Goal: Task Accomplishment & Management: Complete application form

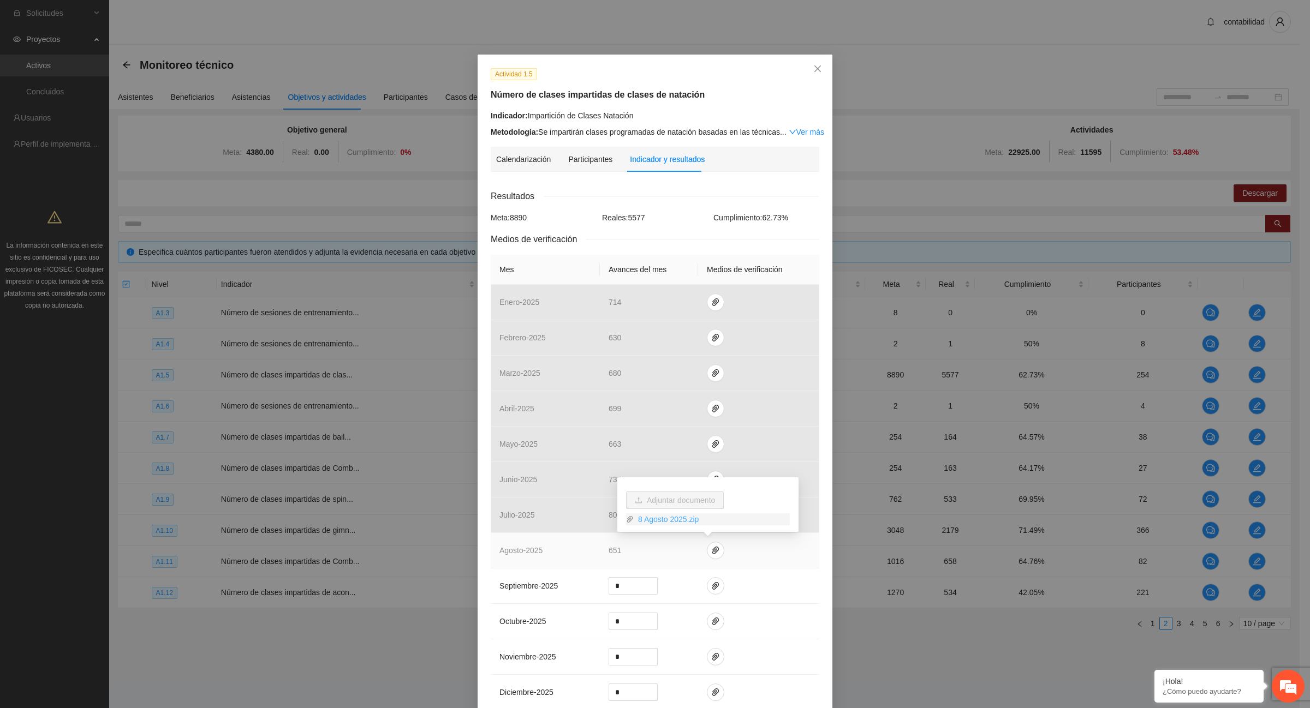
click at [663, 523] on link "8 Agosto 2025.zip" at bounding box center [711, 519] width 156 height 12
click at [663, 518] on link "8 Agosto 2025.zip" at bounding box center [711, 519] width 156 height 12
click at [513, 558] on td "agosto - 2025" at bounding box center [545, 550] width 109 height 35
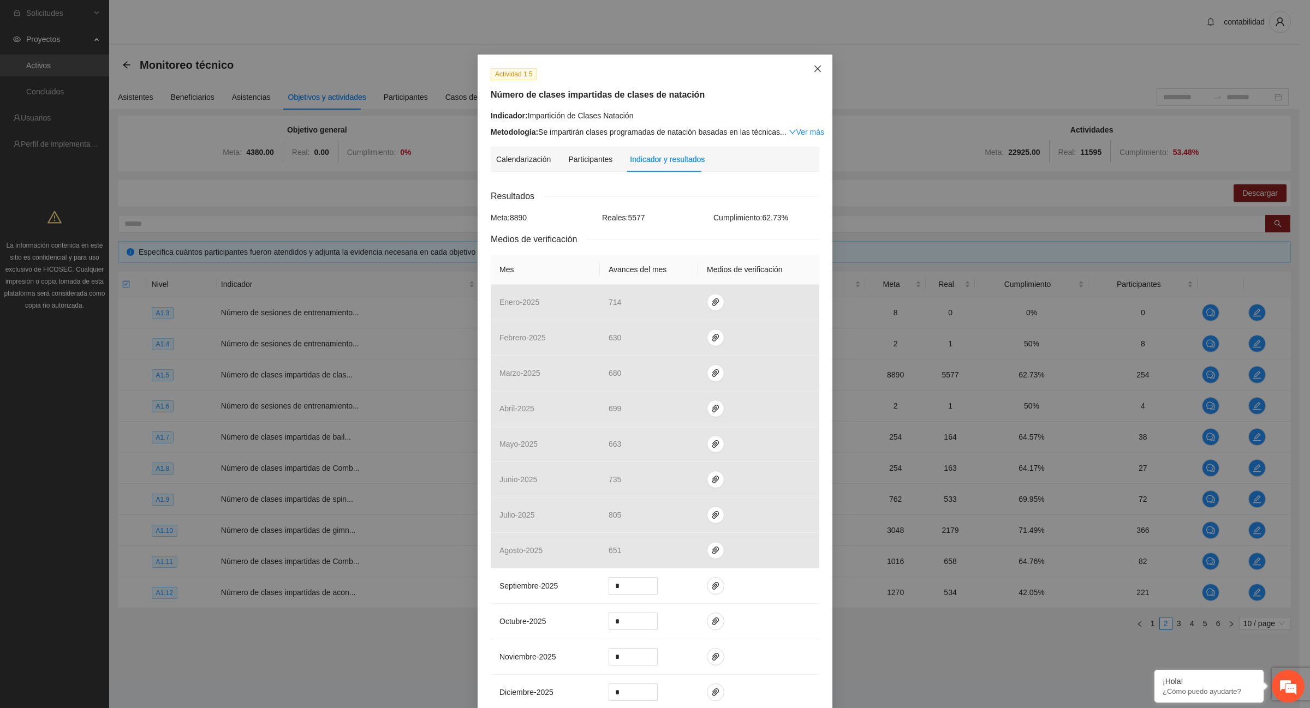
click at [814, 65] on icon "close" at bounding box center [817, 68] width 9 height 9
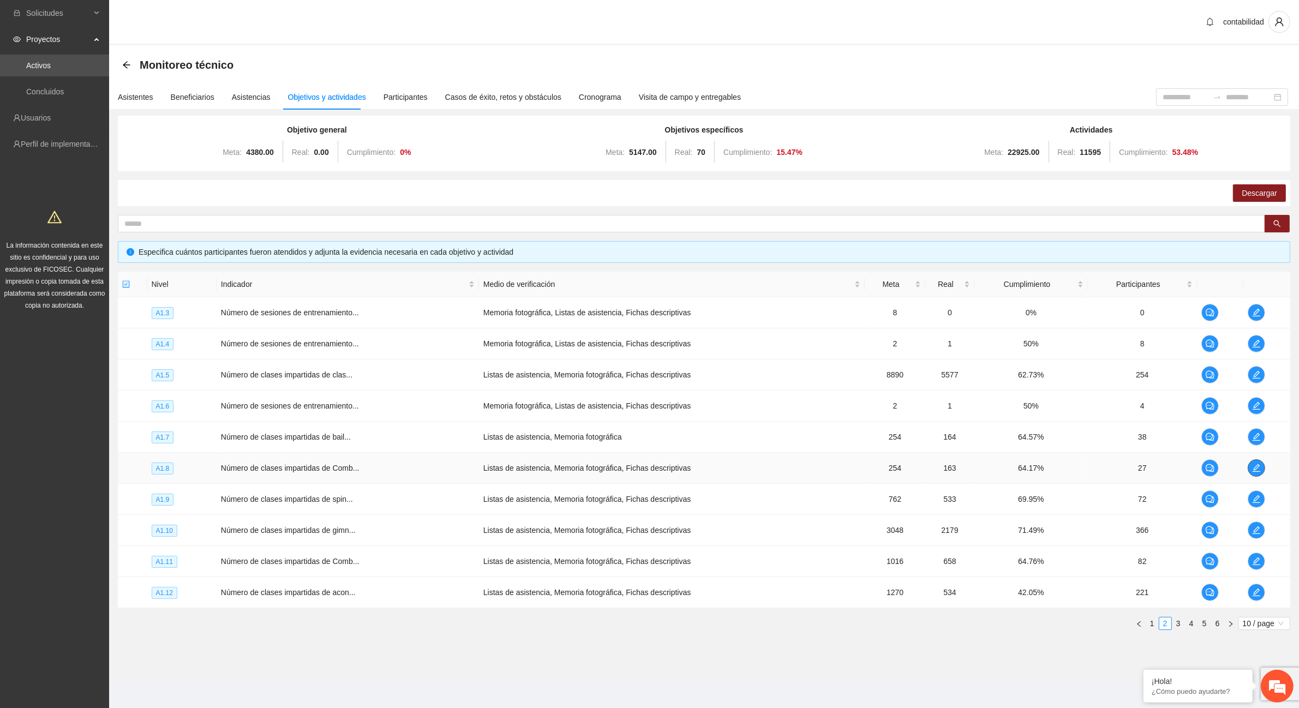
click at [1256, 467] on icon "edit" at bounding box center [1256, 468] width 9 height 9
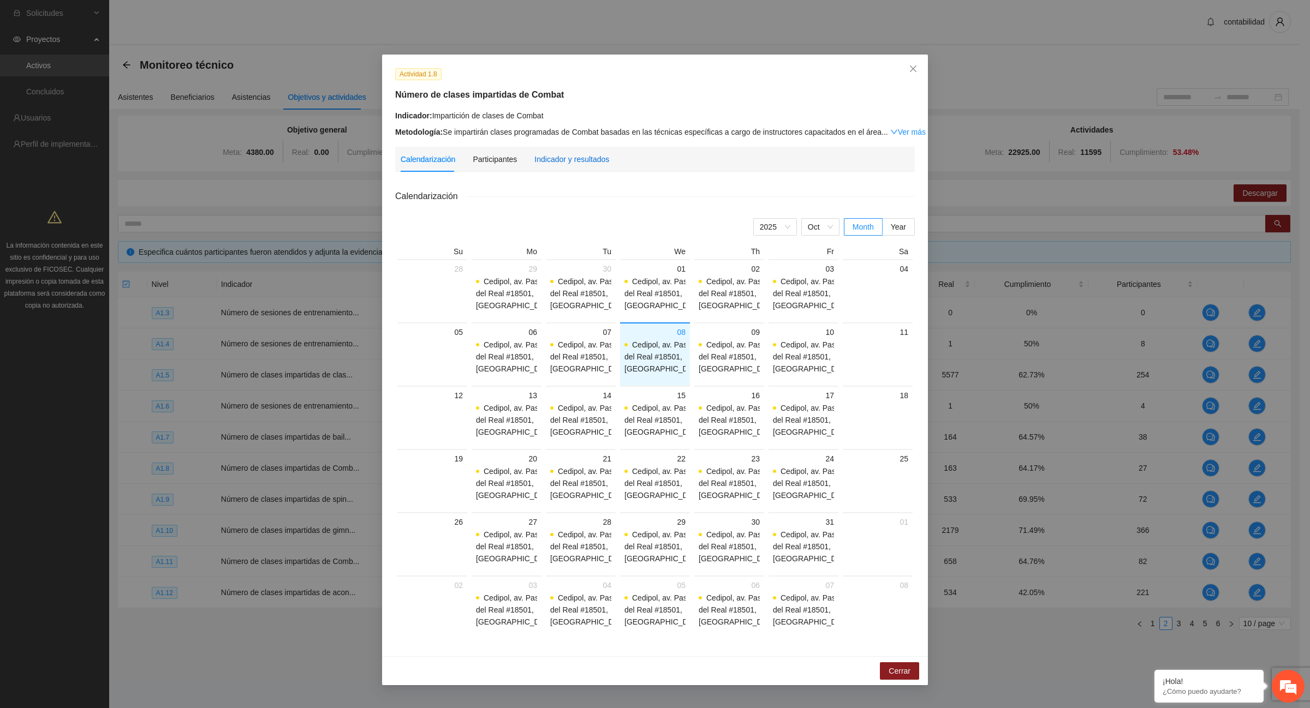
click at [552, 157] on div "Indicador y resultados" at bounding box center [571, 159] width 75 height 12
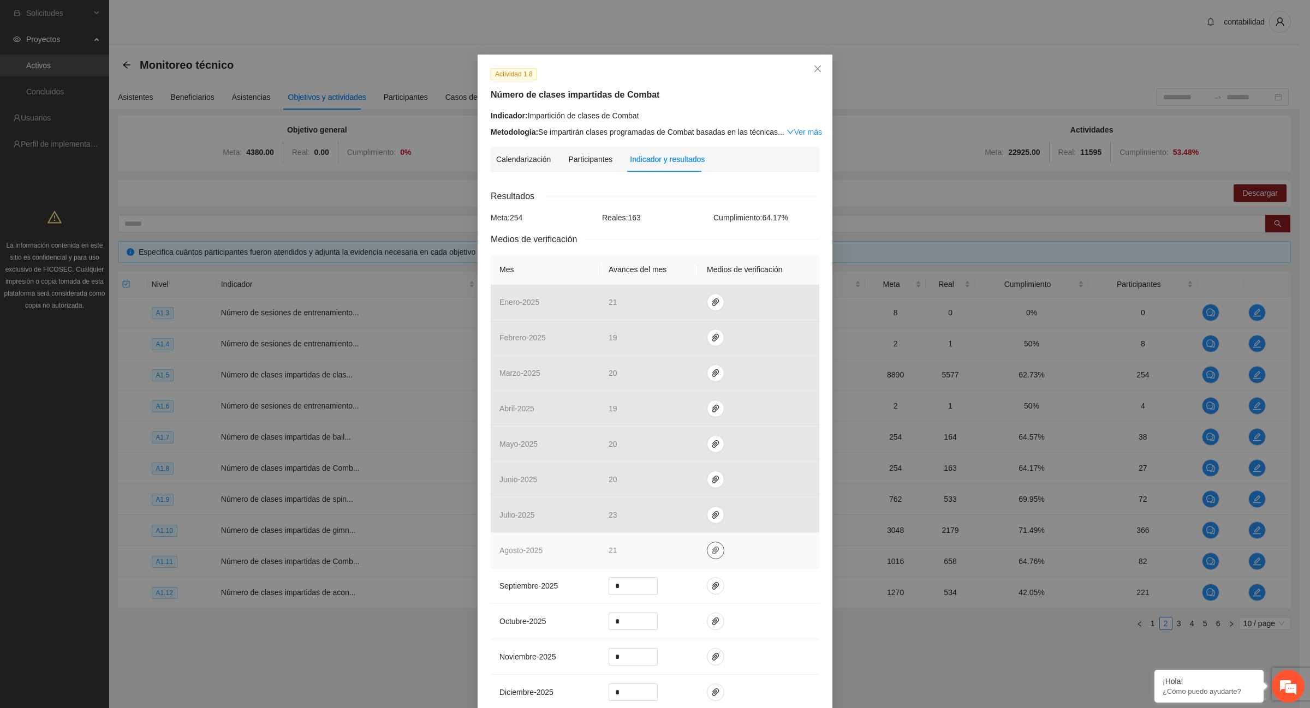
click at [712, 552] on icon "paper-clip" at bounding box center [715, 551] width 7 height 8
click at [674, 517] on link "8 Agosto 2025.zip" at bounding box center [711, 519] width 156 height 12
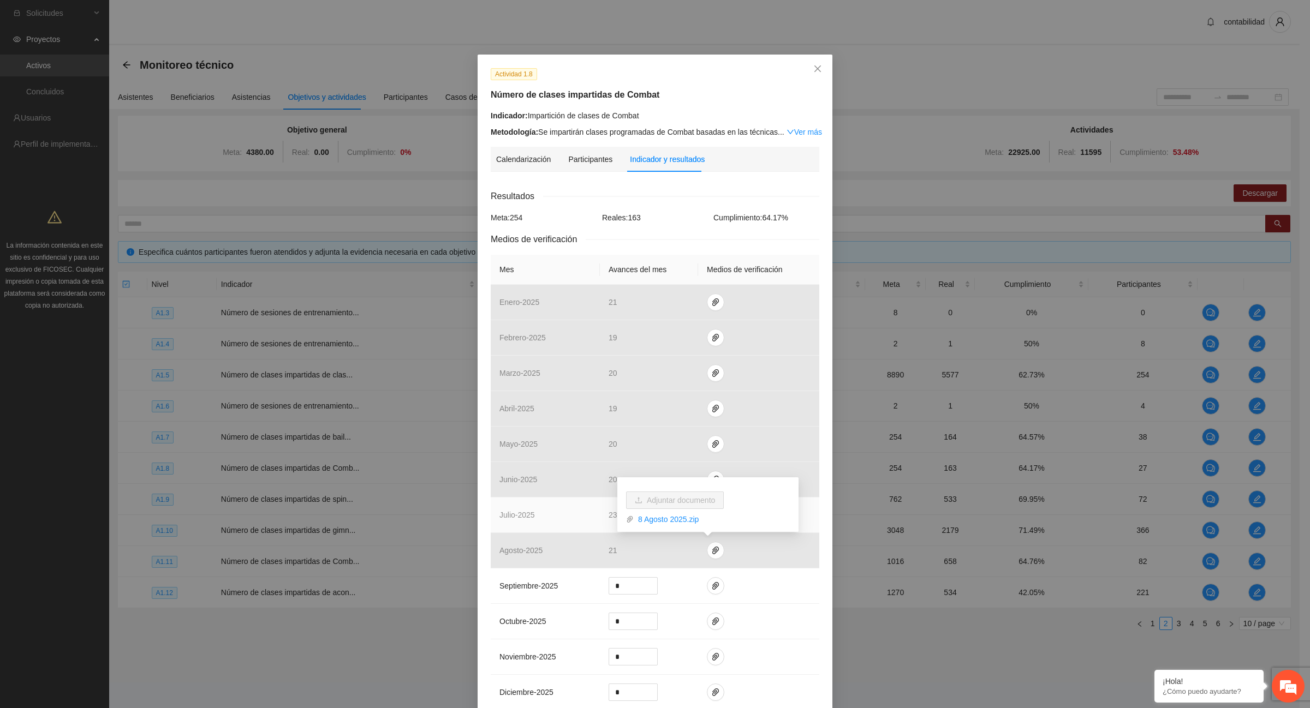
click at [529, 516] on span "julio - 2025" at bounding box center [516, 515] width 35 height 9
click at [711, 515] on icon "paper-clip" at bounding box center [715, 515] width 9 height 9
click at [671, 486] on link "[DATE].zip" at bounding box center [711, 484] width 156 height 12
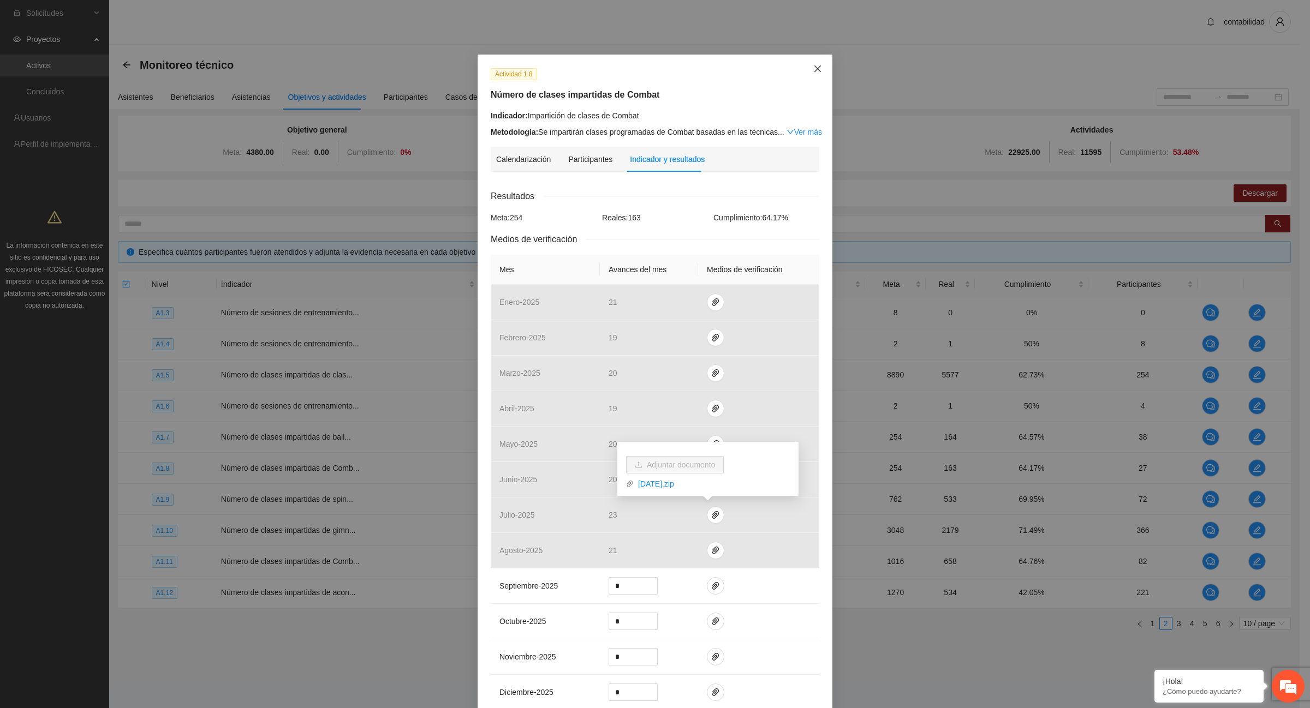
click at [820, 67] on span "Close" at bounding box center [817, 69] width 29 height 29
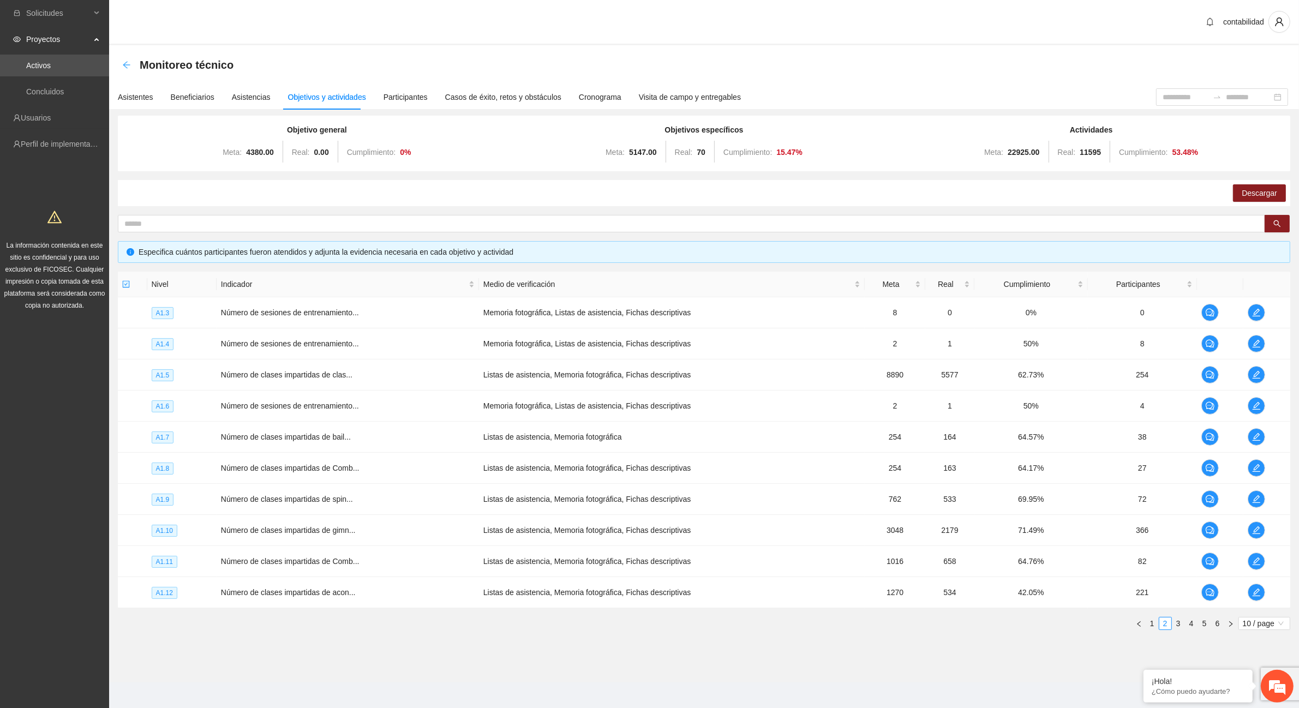
click at [123, 64] on icon "arrow-left" at bounding box center [126, 64] width 7 height 7
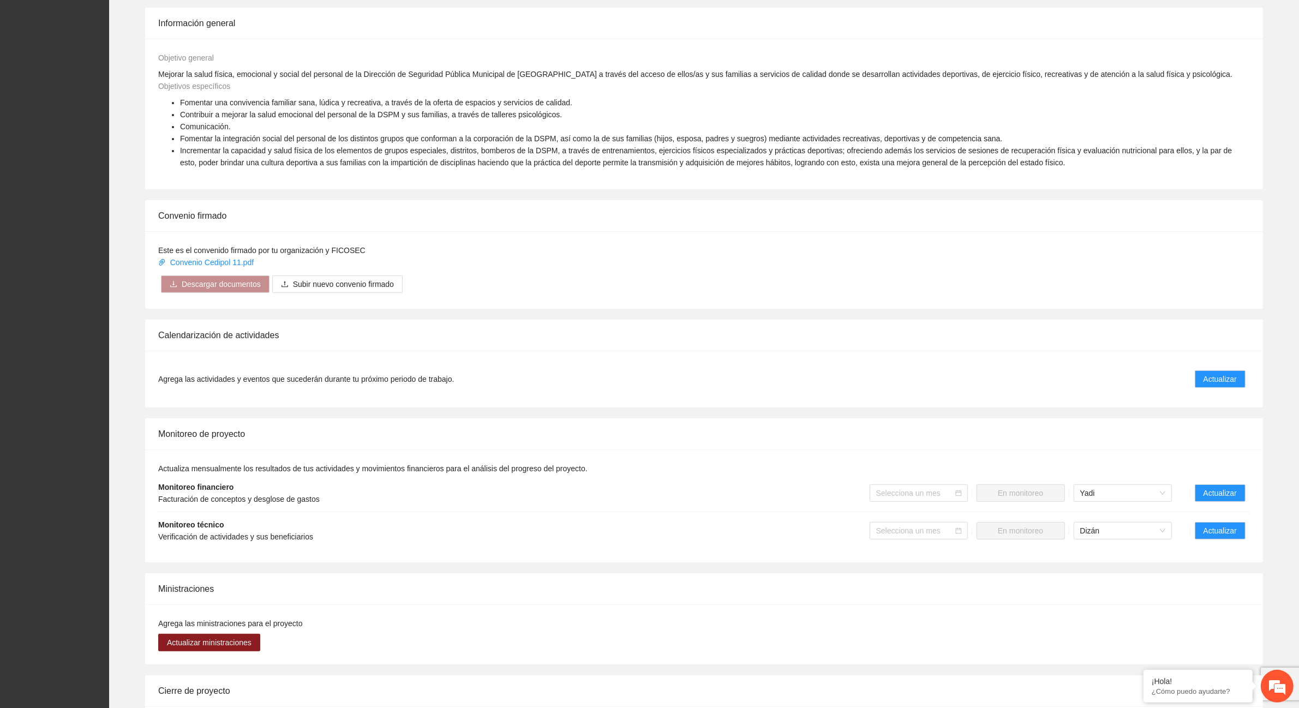
scroll to position [409, 0]
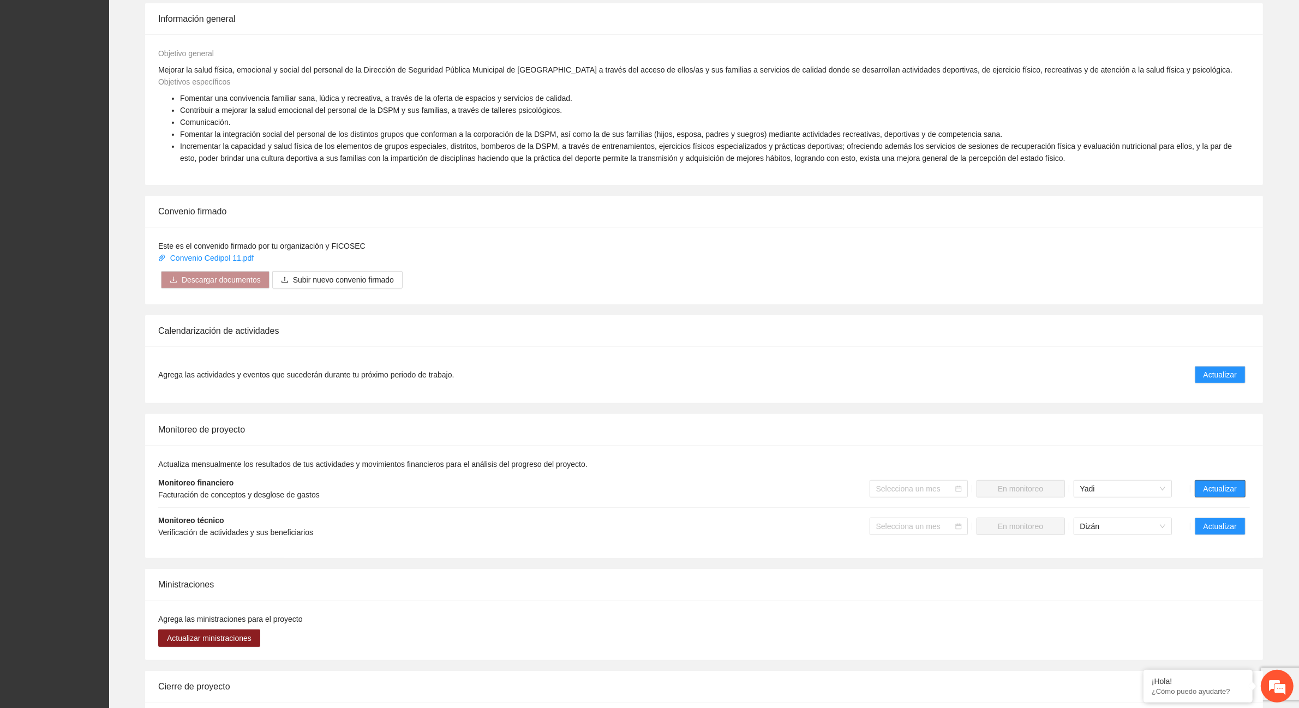
click at [1225, 486] on span "Actualizar" at bounding box center [1220, 489] width 33 height 12
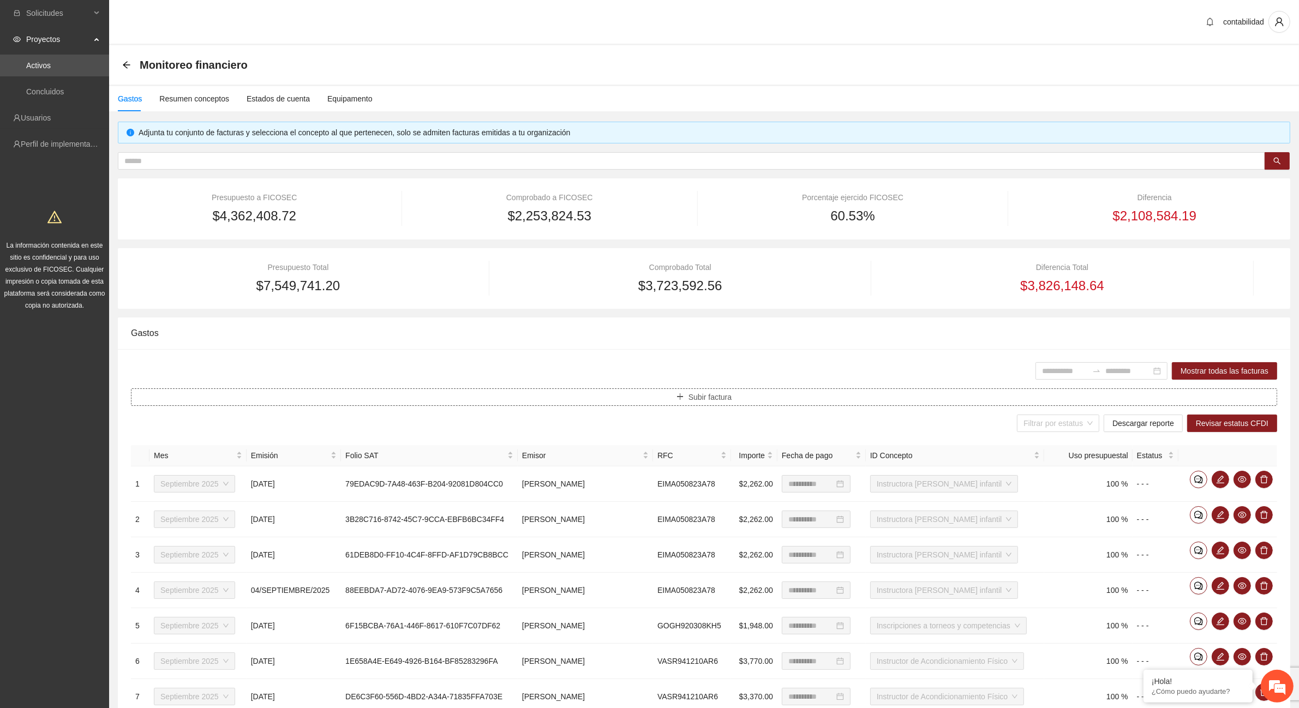
click at [697, 400] on span "Subir factura" at bounding box center [710, 397] width 43 height 12
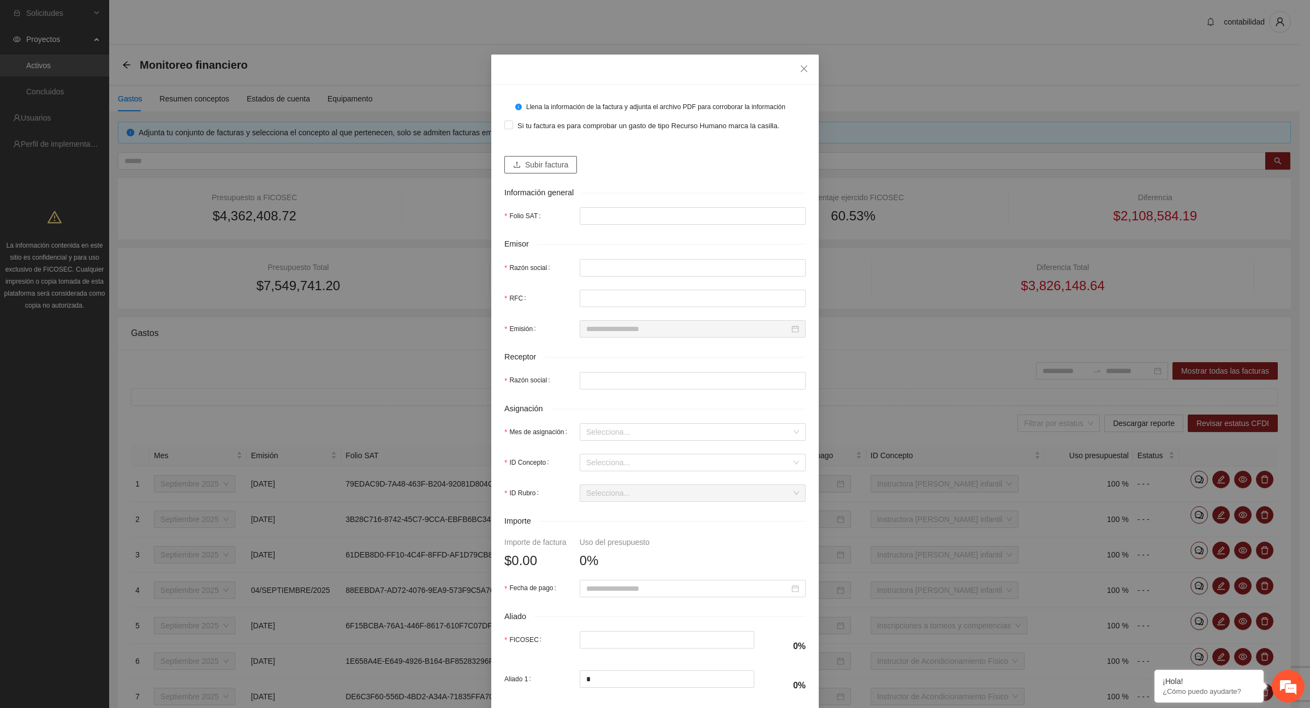
click at [541, 165] on span "Subir factura" at bounding box center [546, 165] width 43 height 12
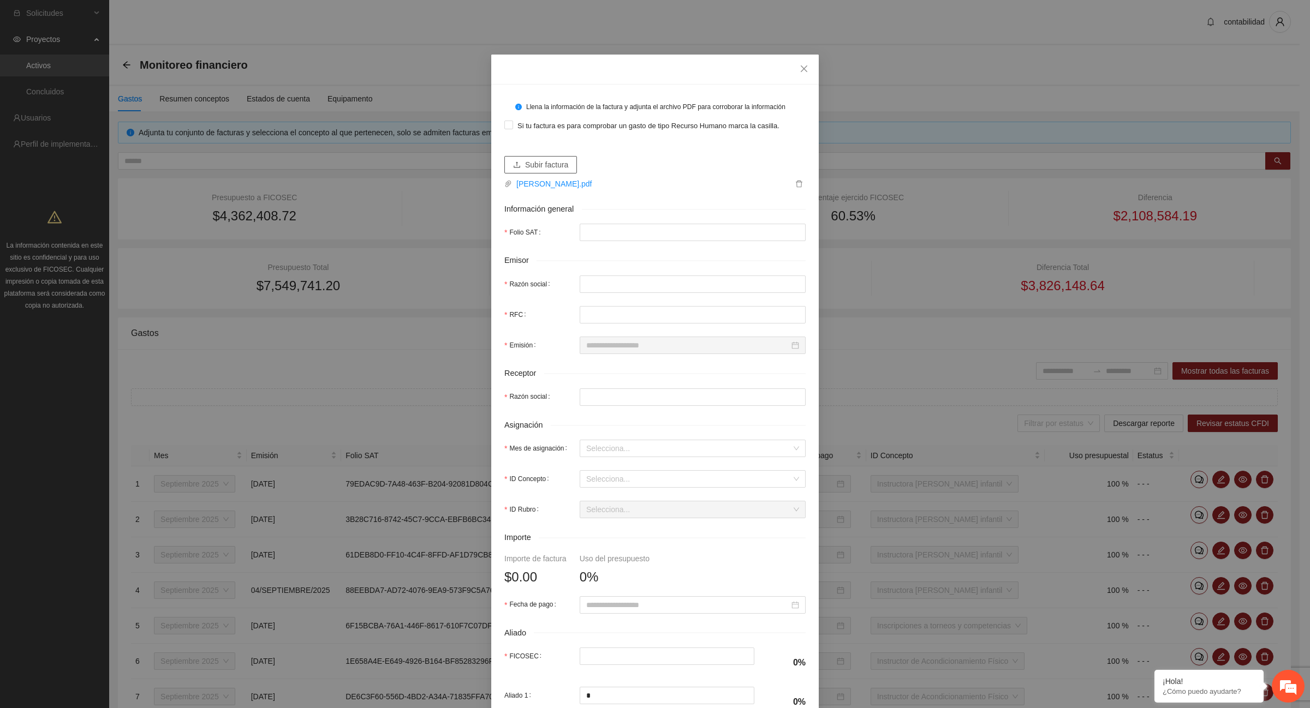
click at [529, 164] on span "Subir factura" at bounding box center [546, 165] width 43 height 12
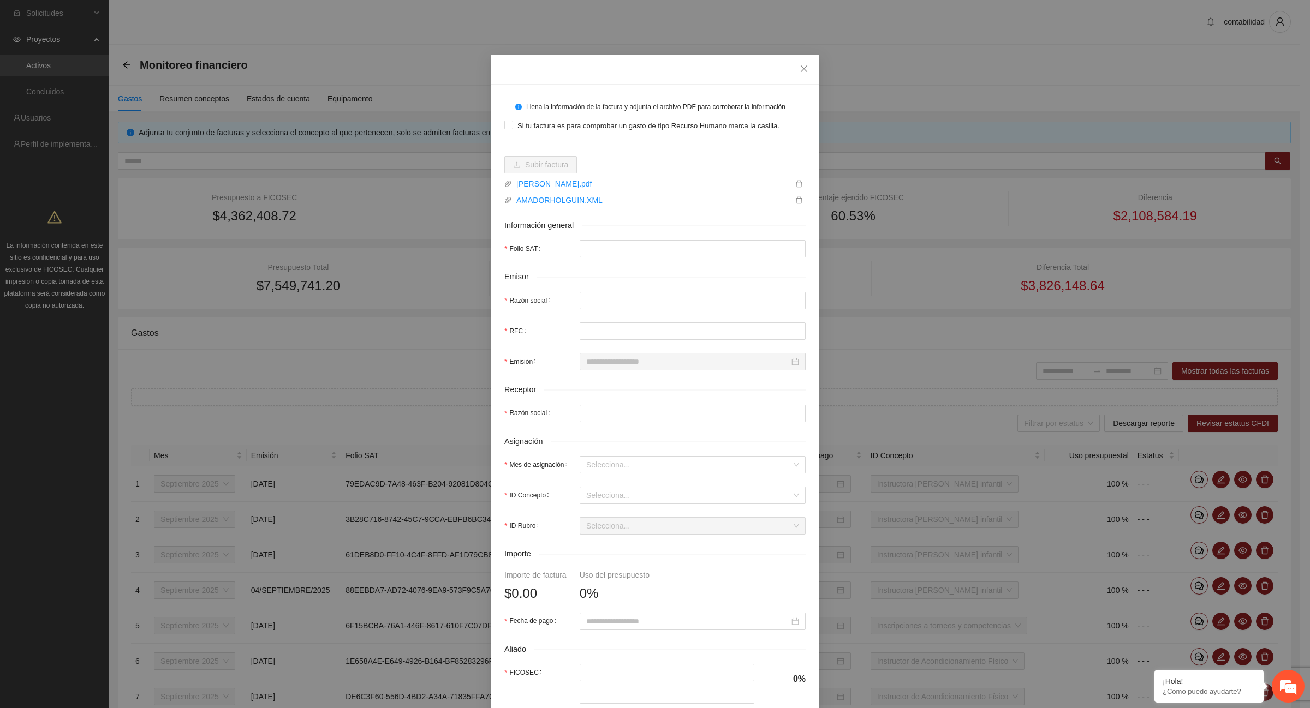
type input "**********"
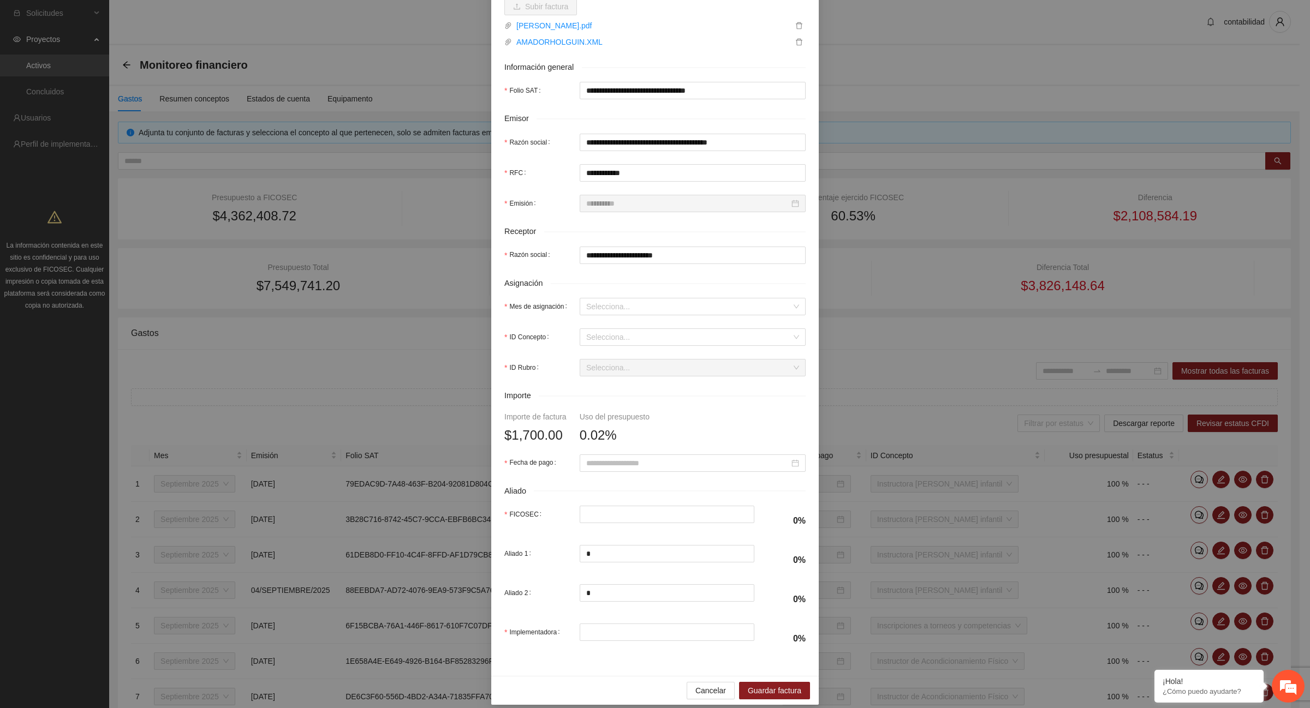
scroll to position [170, 0]
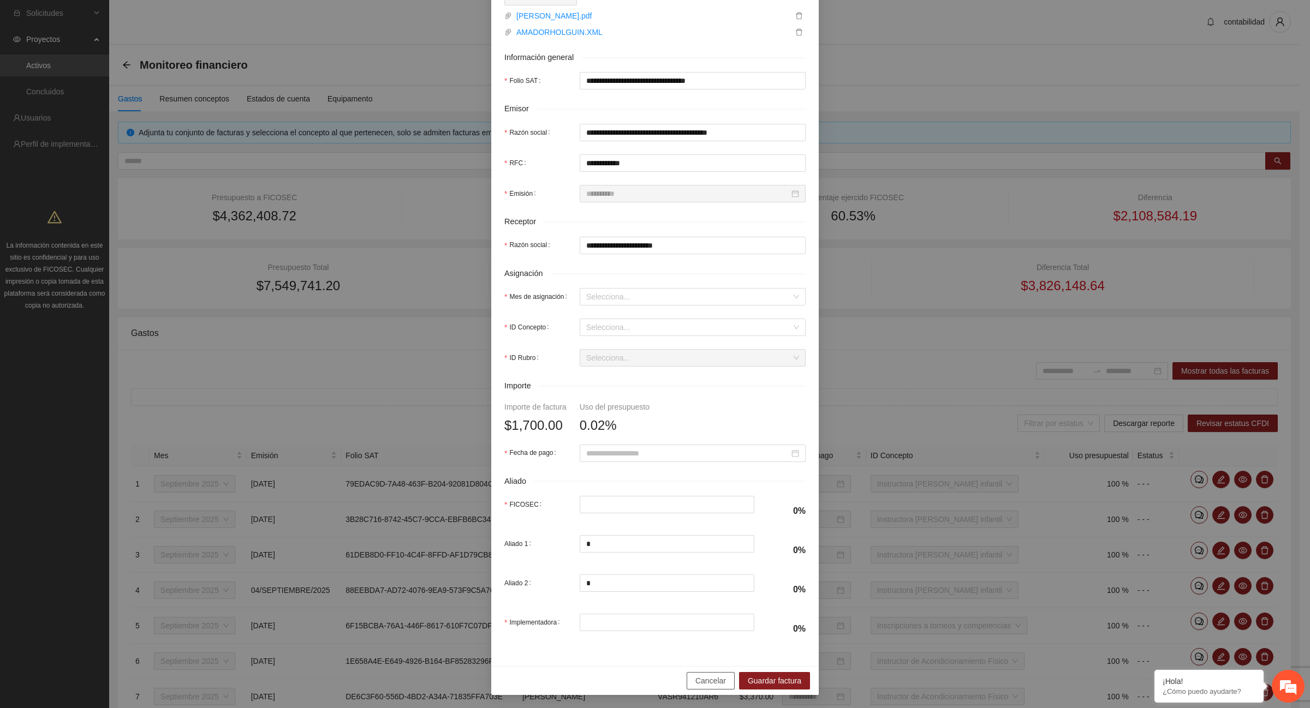
click at [721, 681] on span "Cancelar" at bounding box center [710, 681] width 31 height 12
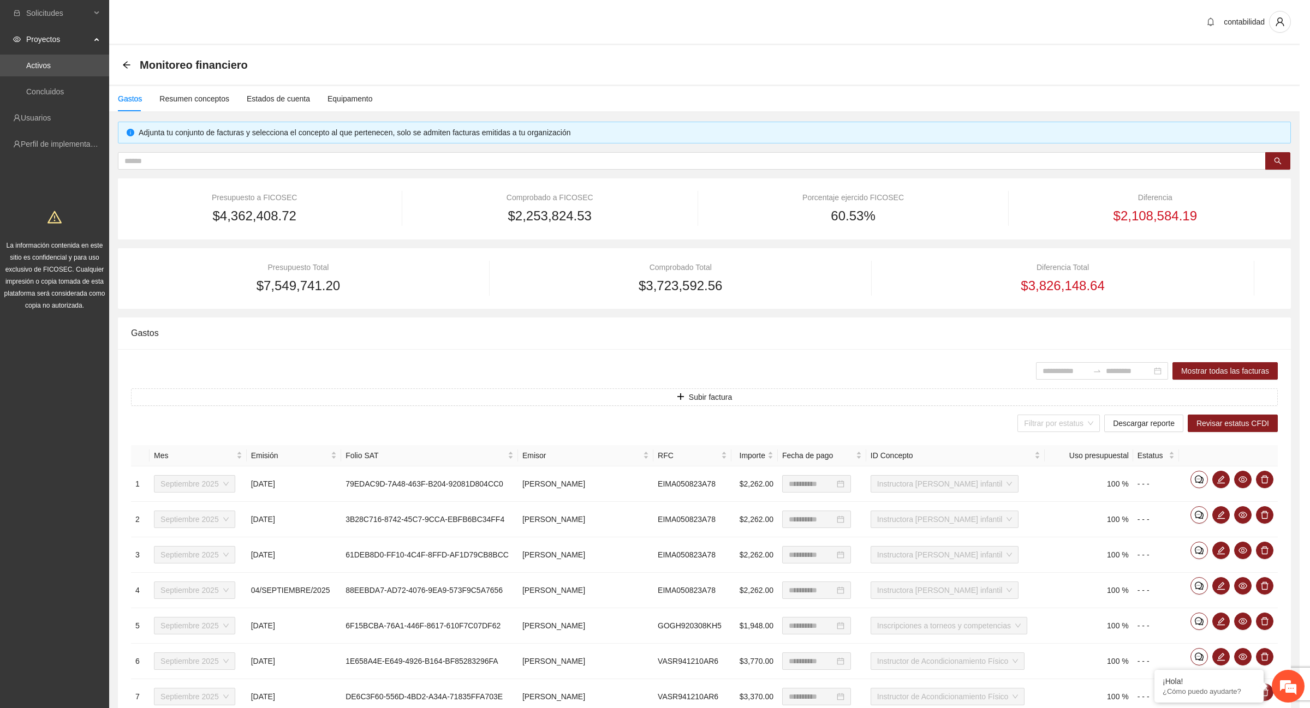
scroll to position [83, 0]
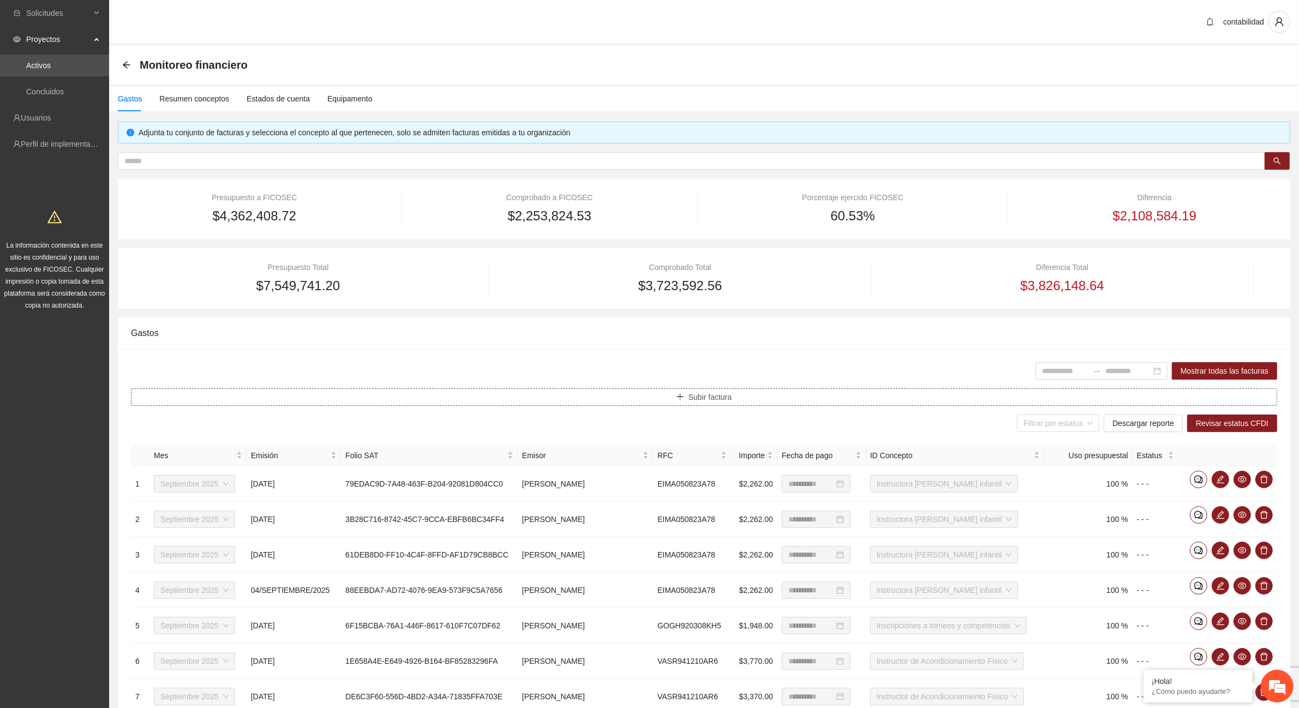
click at [700, 397] on span "Subir factura" at bounding box center [710, 397] width 43 height 12
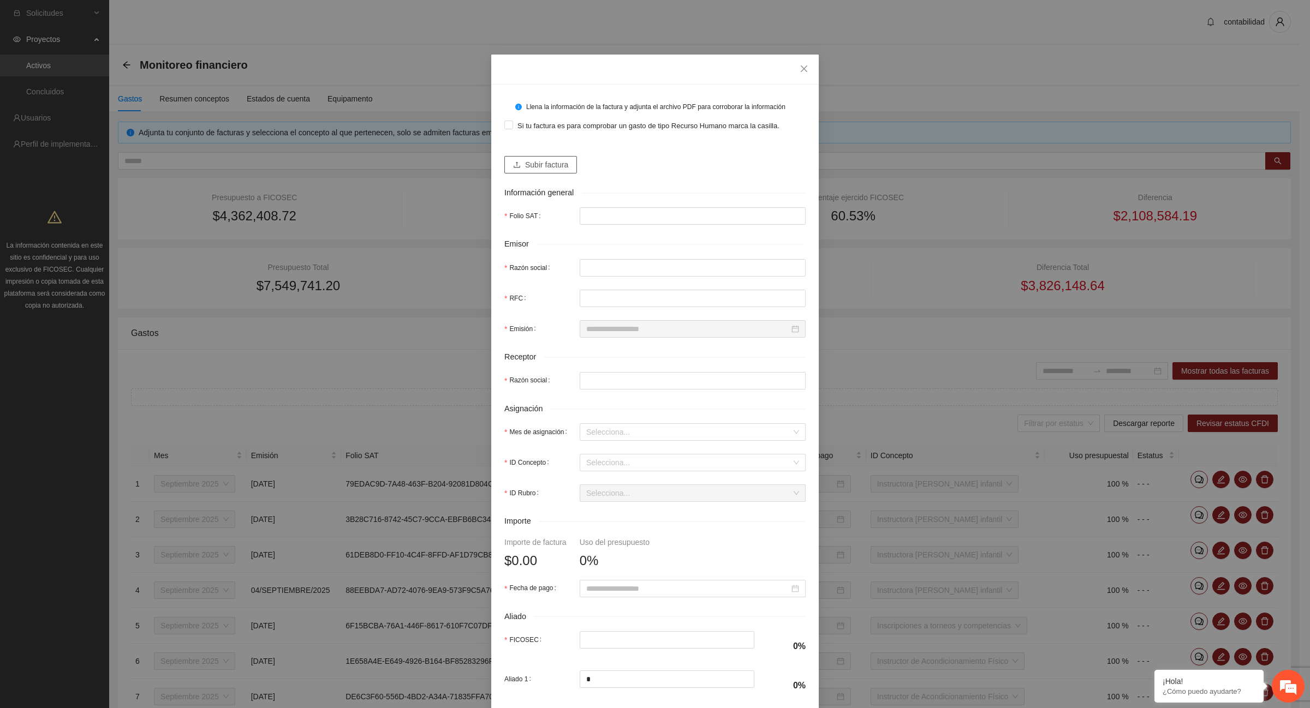
click at [535, 165] on span "Subir factura" at bounding box center [546, 165] width 43 height 12
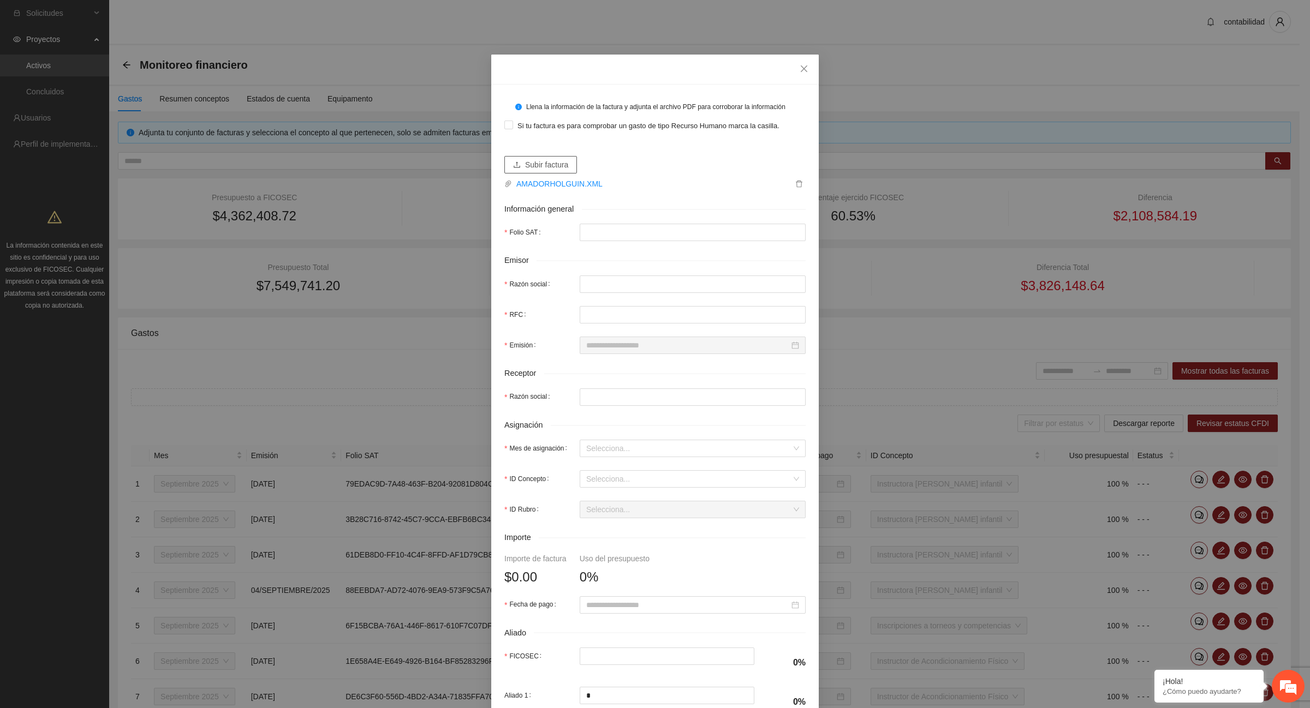
type input "**********"
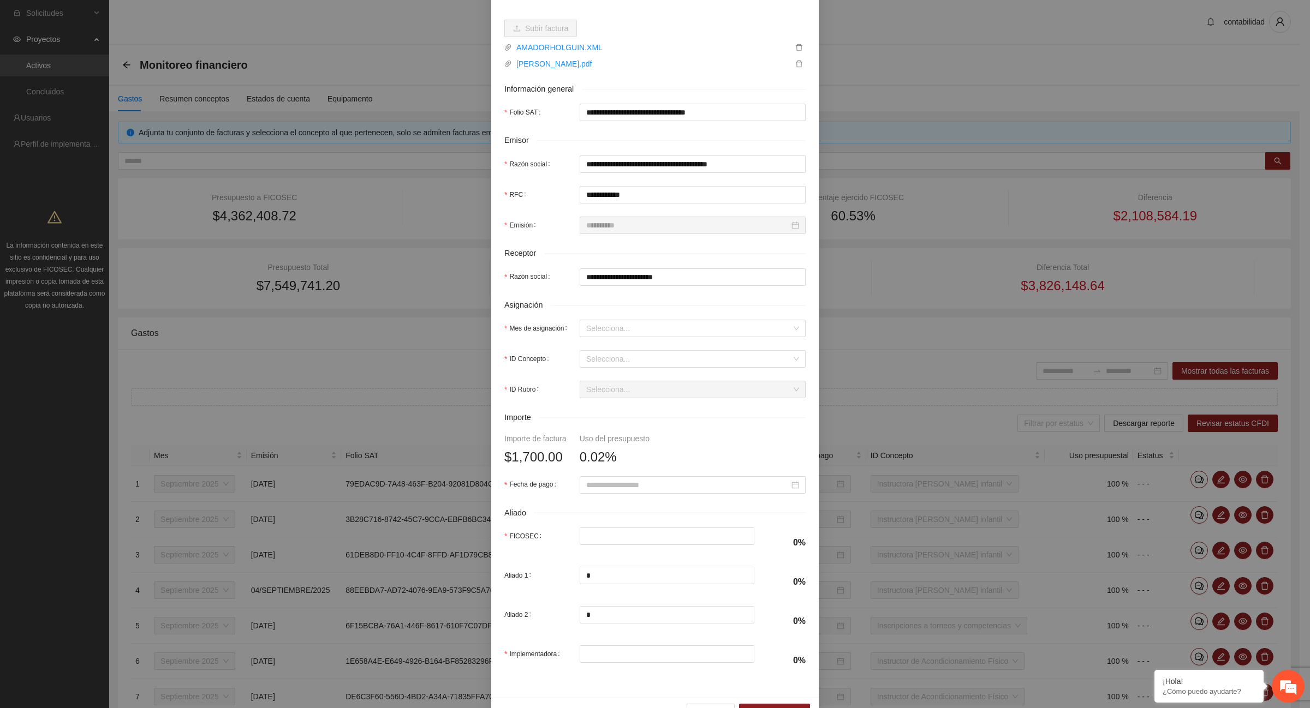
scroll to position [170, 0]
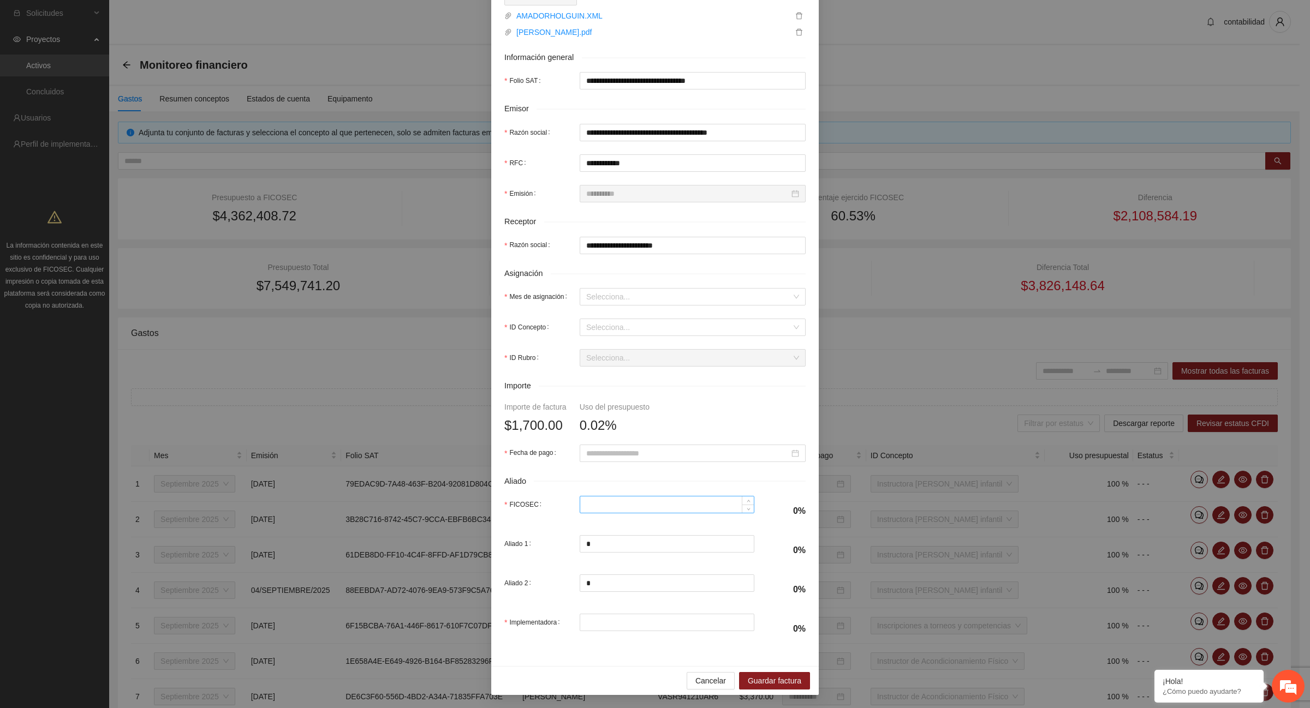
click at [604, 502] on input "FICOSEC" at bounding box center [667, 505] width 174 height 16
type input "*****"
click at [596, 292] on input "Mes de asignación" at bounding box center [688, 297] width 205 height 16
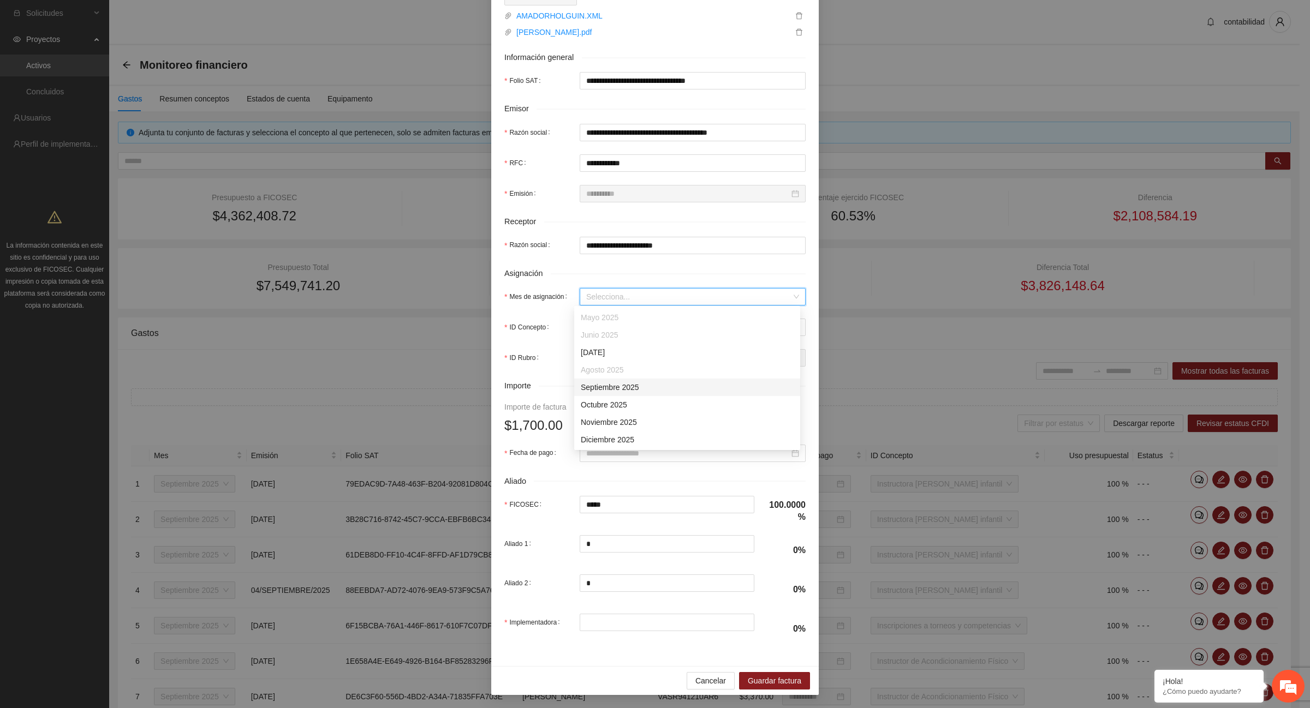
click at [599, 388] on div "Septiembre 2025" at bounding box center [687, 387] width 213 height 12
click at [599, 328] on input "ID Concepto" at bounding box center [688, 327] width 205 height 16
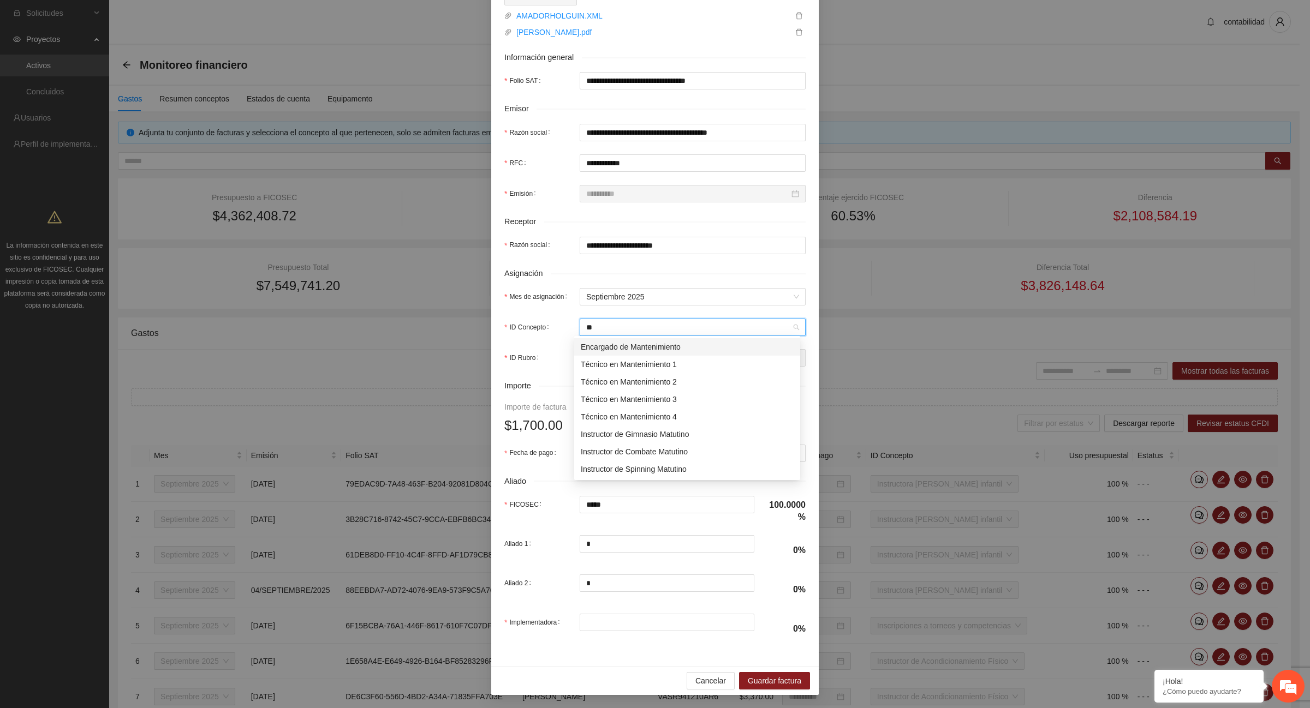
type input "***"
click at [661, 379] on div "Técnico en Mantenimiento 2" at bounding box center [687, 382] width 213 height 12
type input "*"
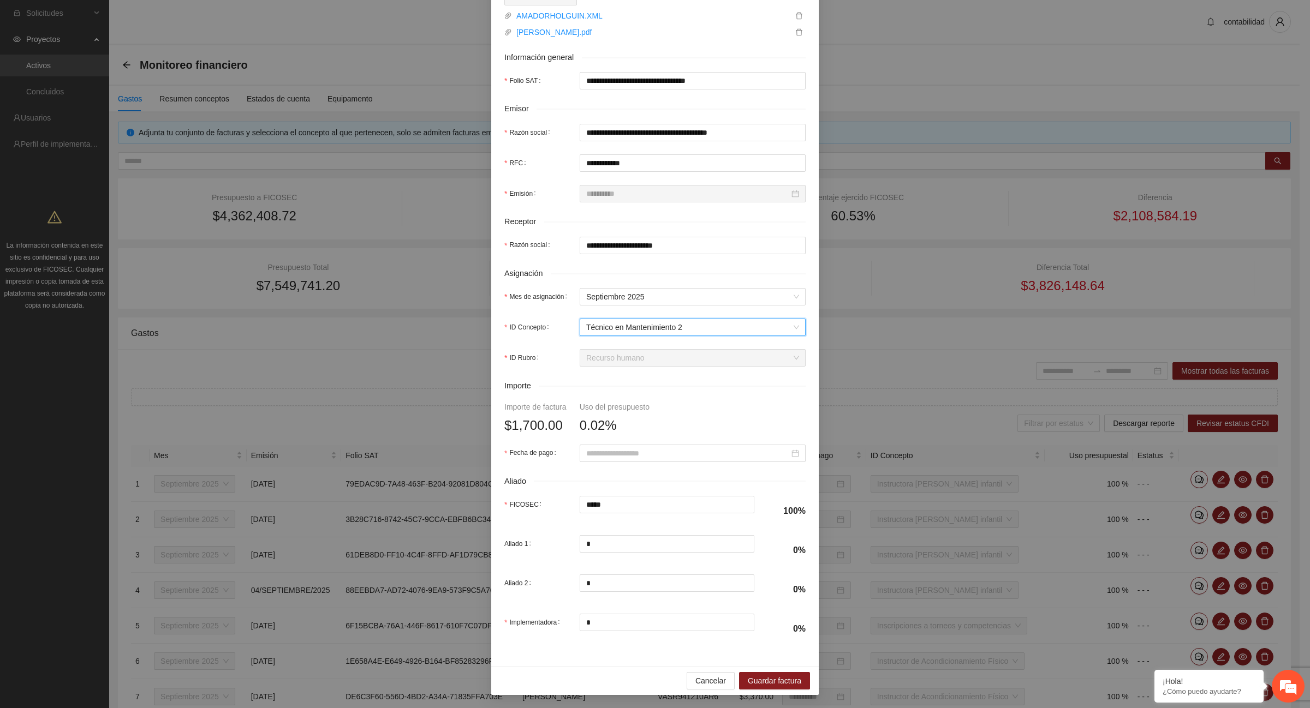
click at [621, 356] on span "Recurso humano" at bounding box center [692, 358] width 213 height 16
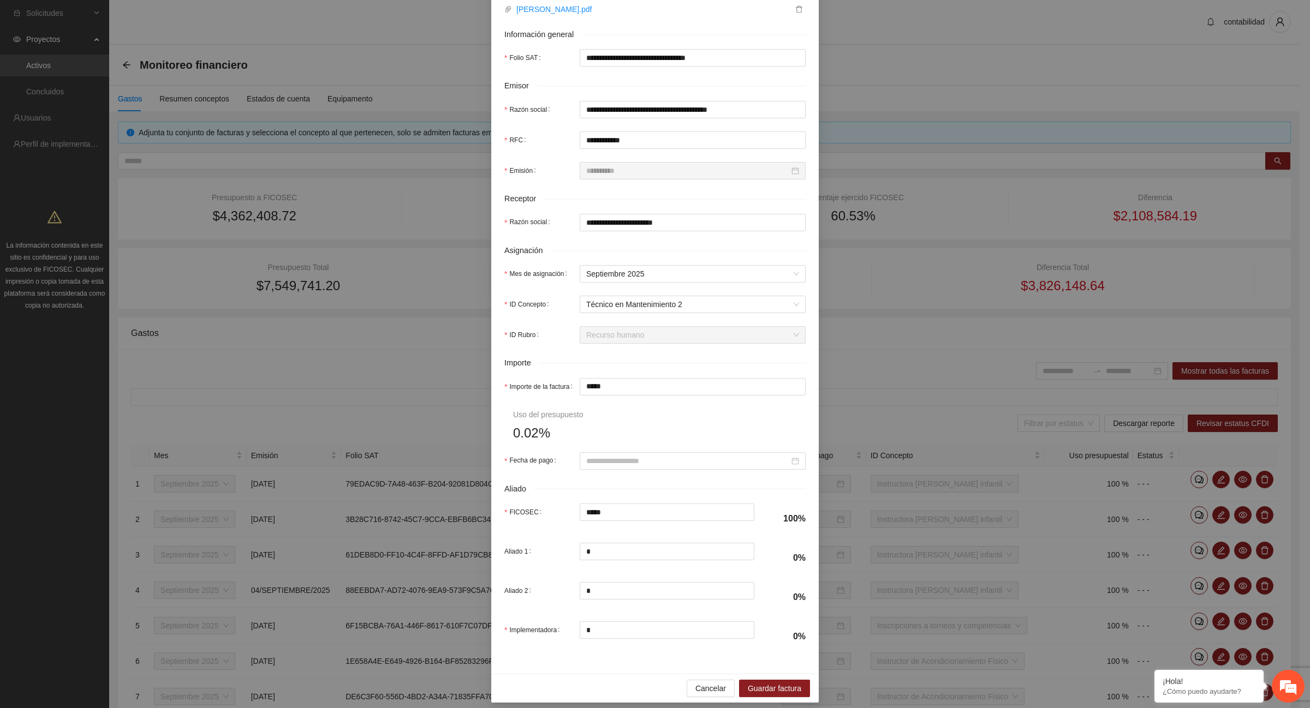
scroll to position [201, 0]
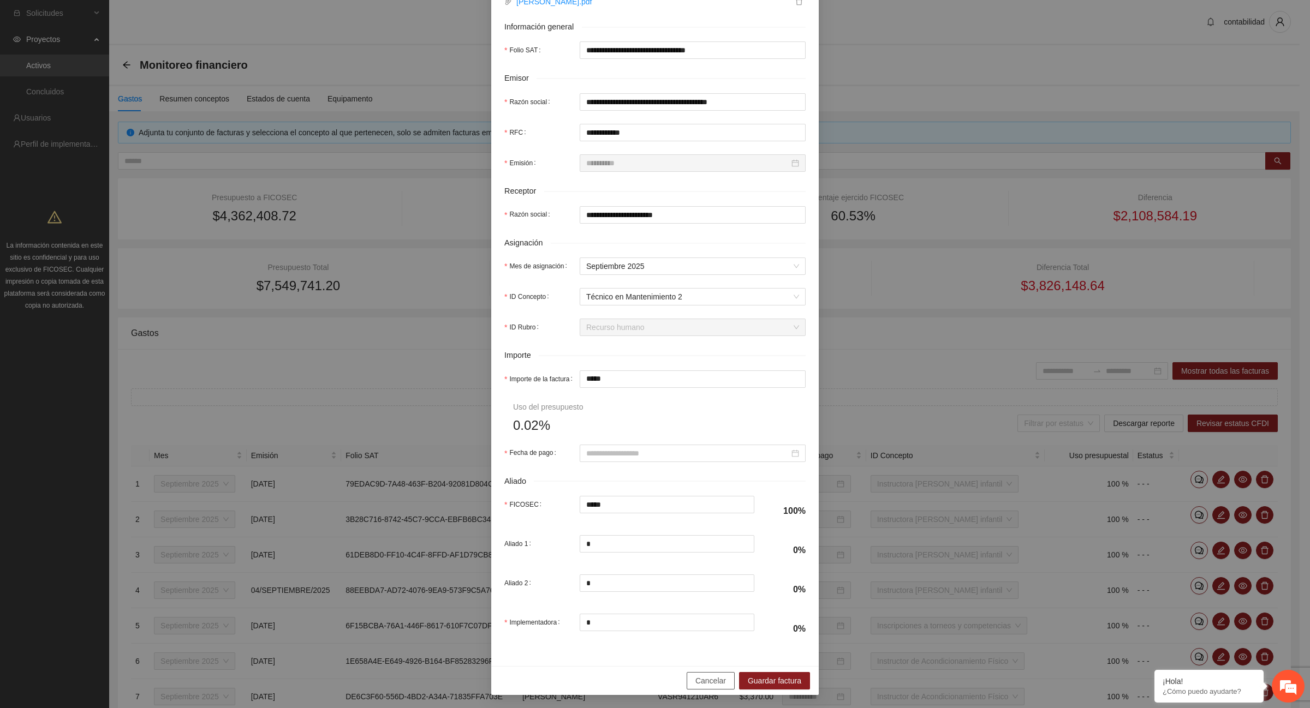
click at [701, 680] on span "Cancelar" at bounding box center [710, 681] width 31 height 12
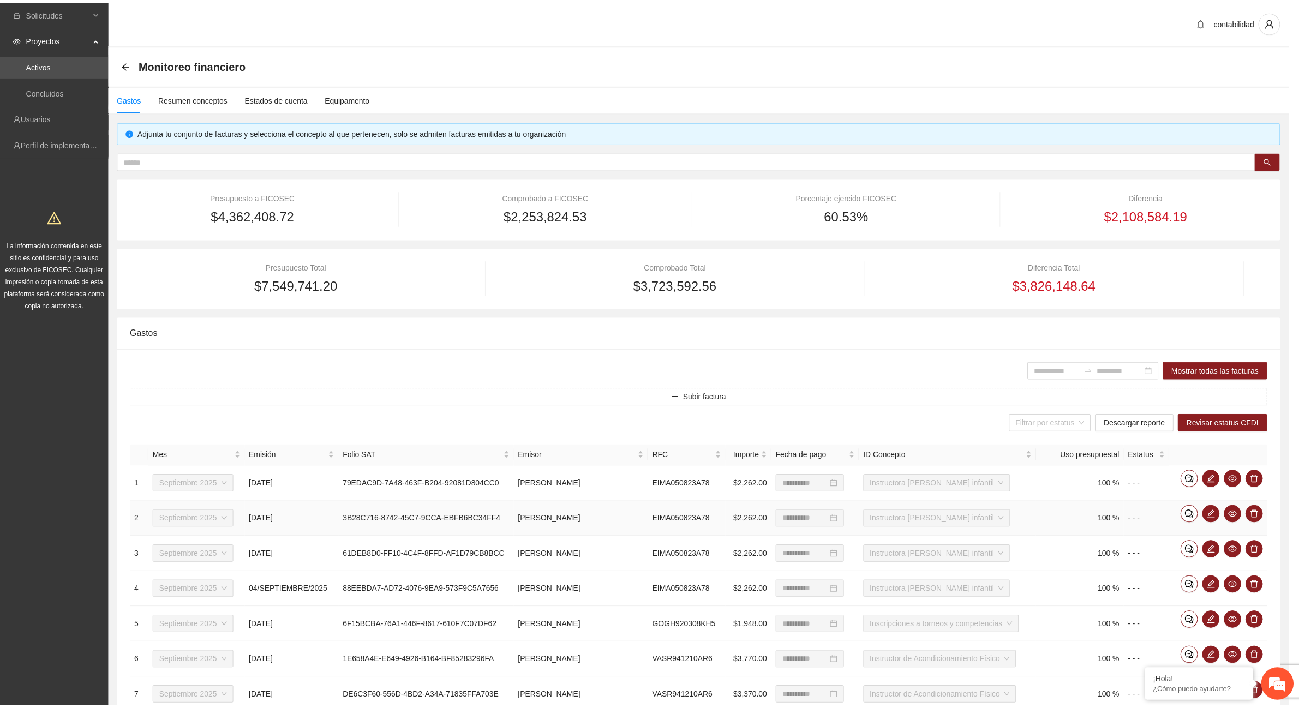
scroll to position [113, 0]
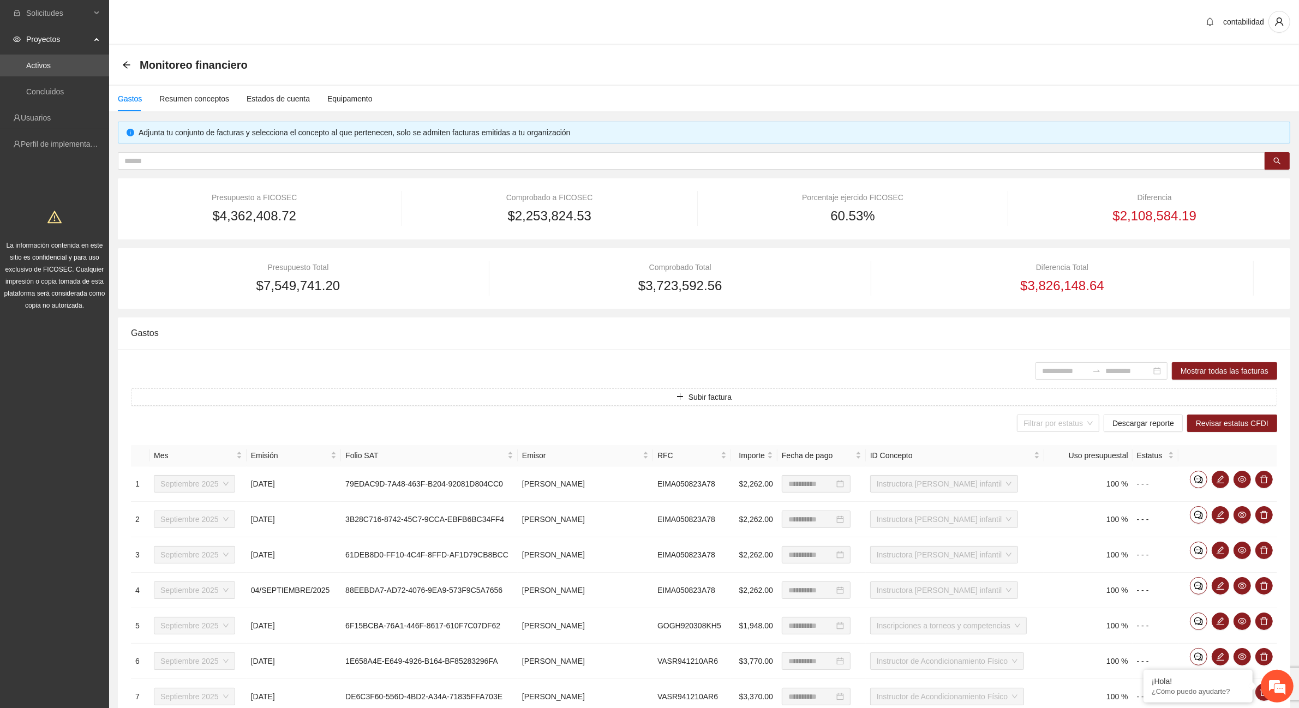
click at [127, 69] on icon "arrow-left" at bounding box center [126, 65] width 9 height 9
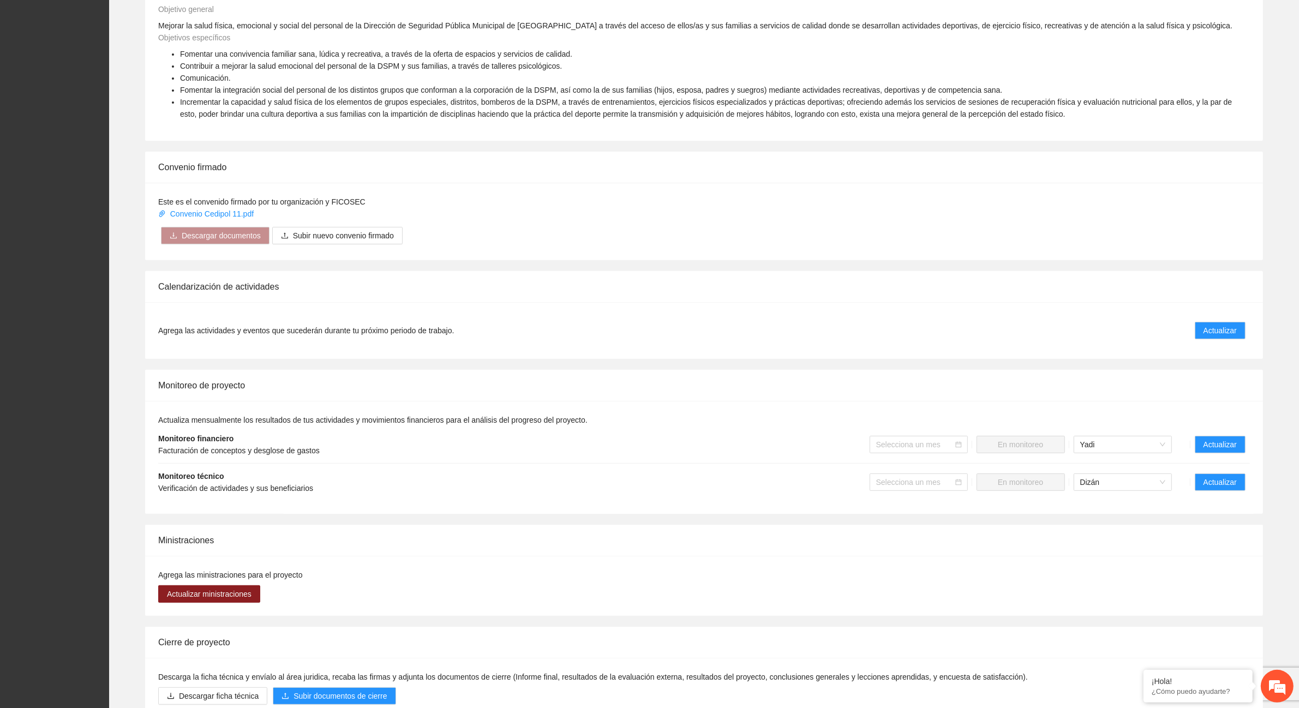
scroll to position [477, 0]
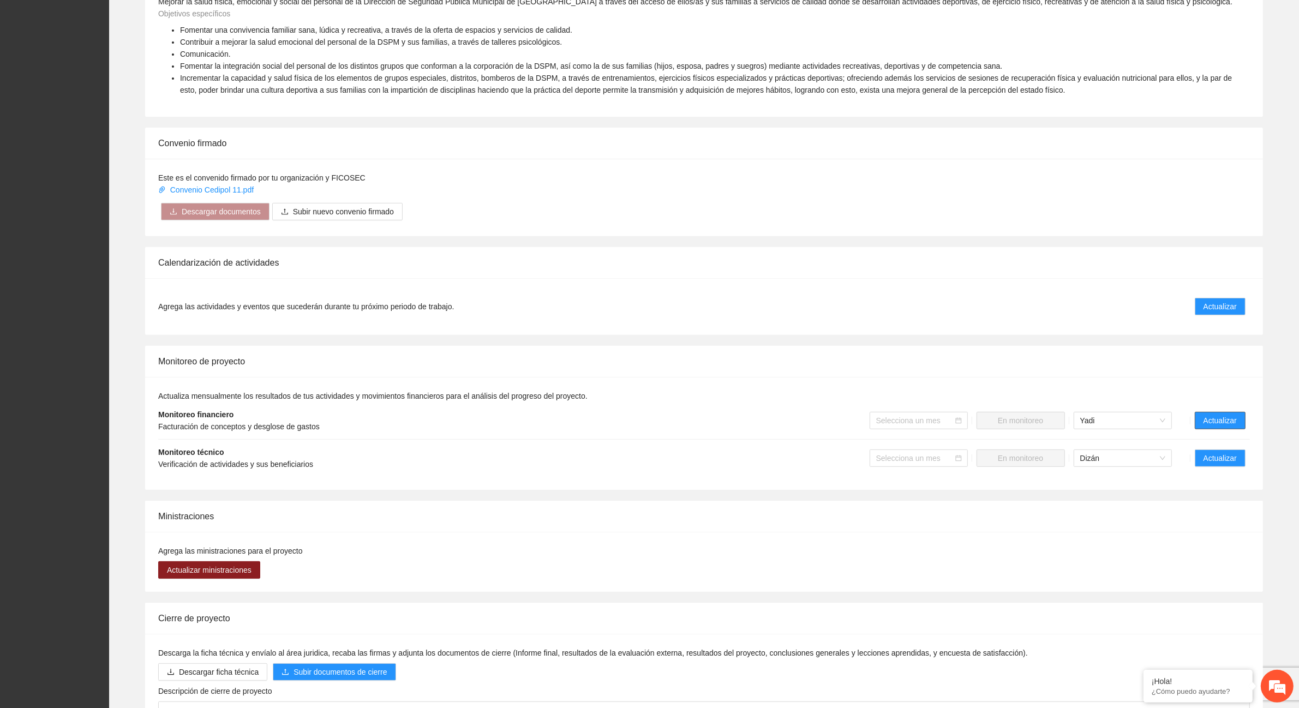
click at [1223, 421] on span "Actualizar" at bounding box center [1220, 421] width 33 height 12
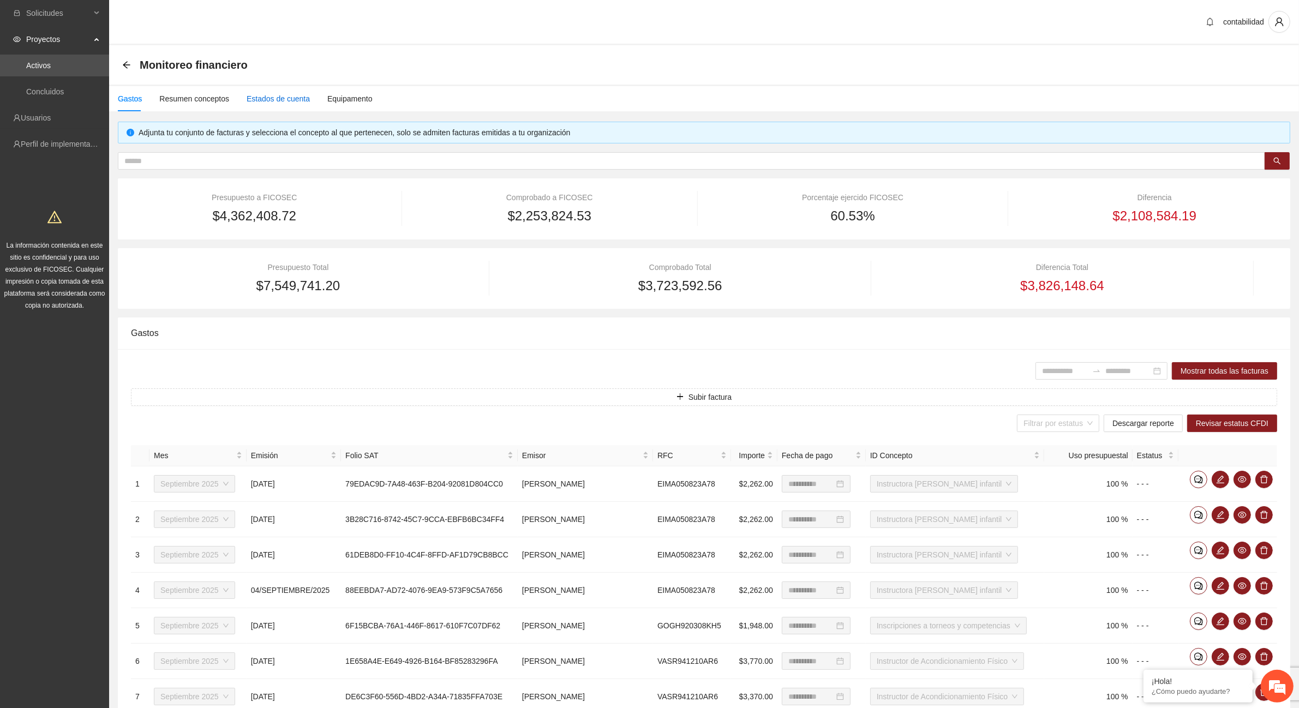
click at [294, 97] on div "Estados de cuenta" at bounding box center [278, 99] width 63 height 12
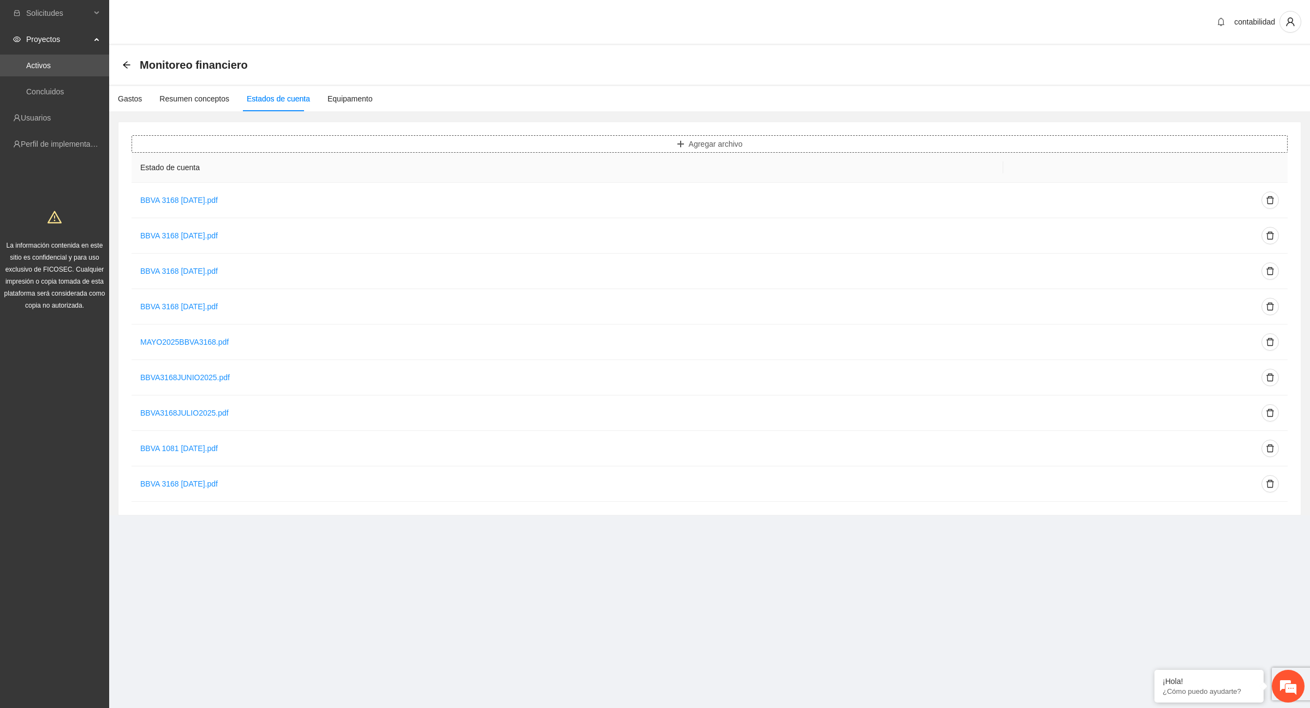
click at [702, 142] on span "Agregar archivo" at bounding box center [716, 144] width 54 height 12
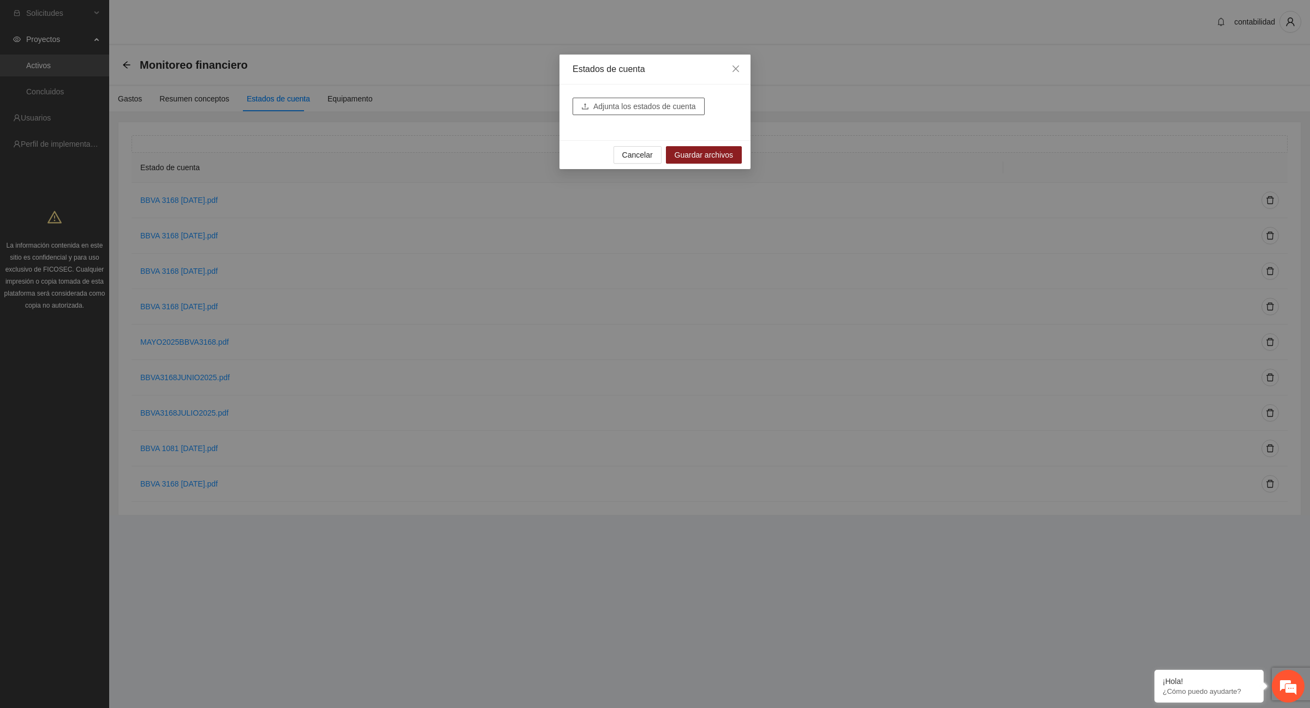
click at [673, 107] on span "Adjunta los estados de cuenta" at bounding box center [644, 106] width 103 height 12
click at [697, 165] on span "Guardar archivos" at bounding box center [703, 171] width 58 height 12
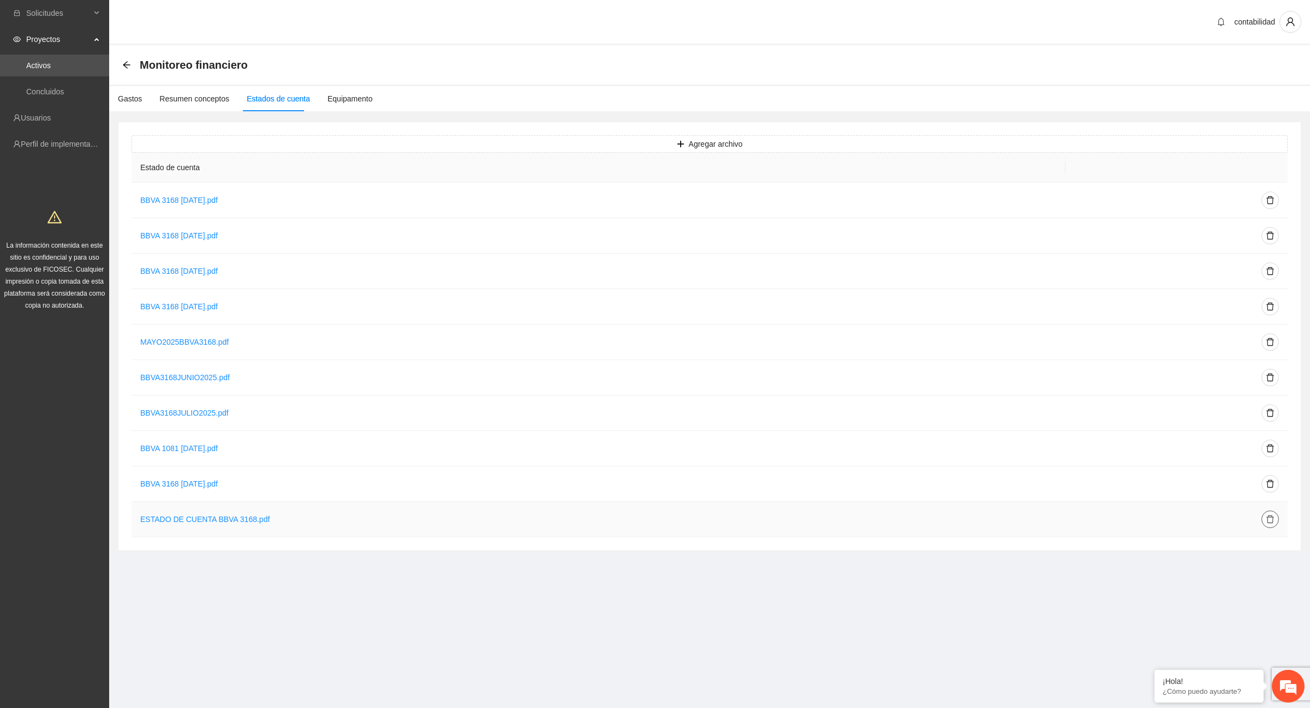
click at [1269, 523] on icon "delete" at bounding box center [1269, 519] width 9 height 9
click at [1278, 487] on span "Eliminar" at bounding box center [1285, 486] width 28 height 12
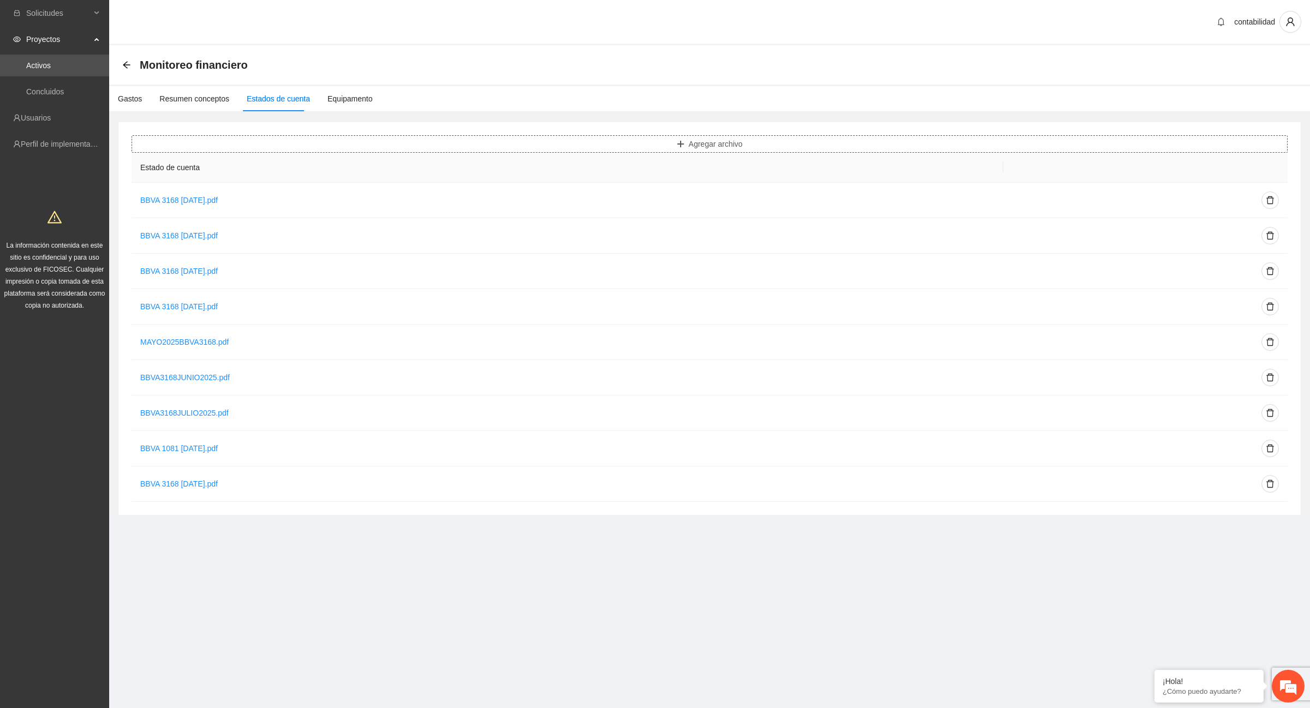
click at [685, 143] on button "Agregar archivo" at bounding box center [709, 143] width 1156 height 17
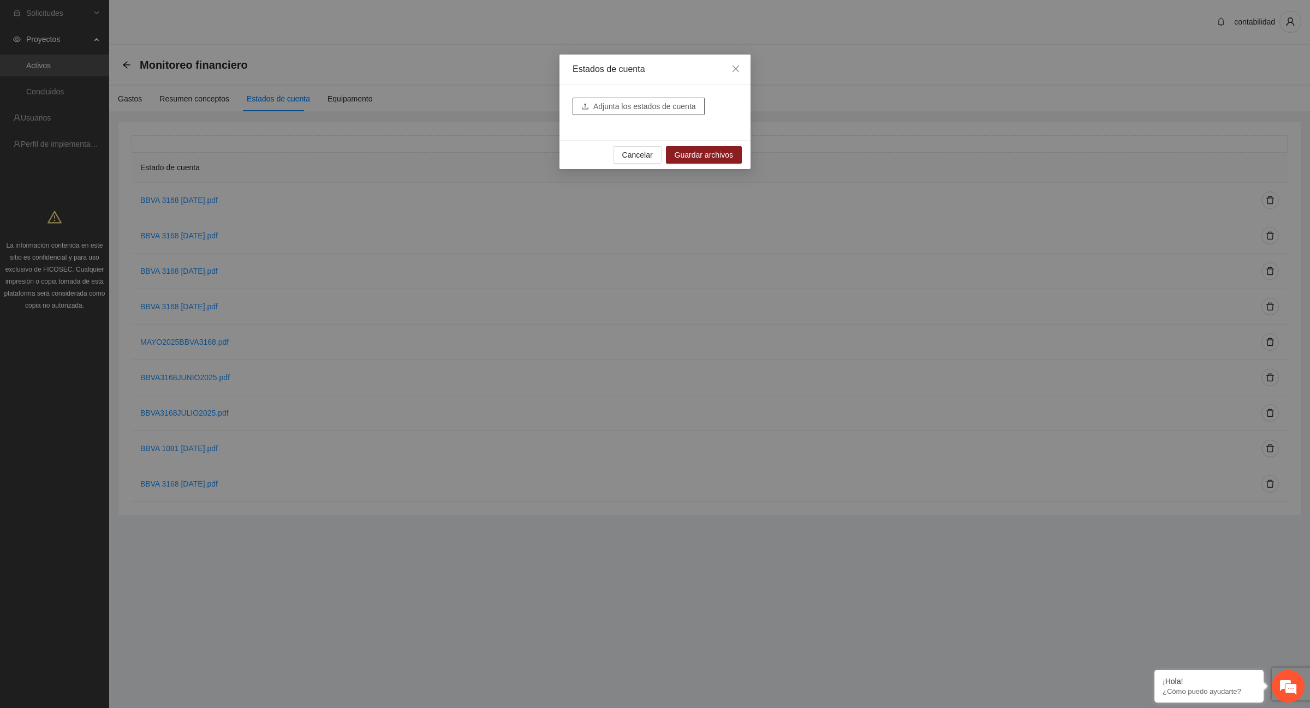
click at [637, 103] on span "Adjunta los estados de cuenta" at bounding box center [644, 106] width 103 height 12
drag, startPoint x: 712, startPoint y: 170, endPoint x: 715, endPoint y: 176, distance: 6.1
click at [713, 170] on span "Guardar archivos" at bounding box center [703, 171] width 58 height 12
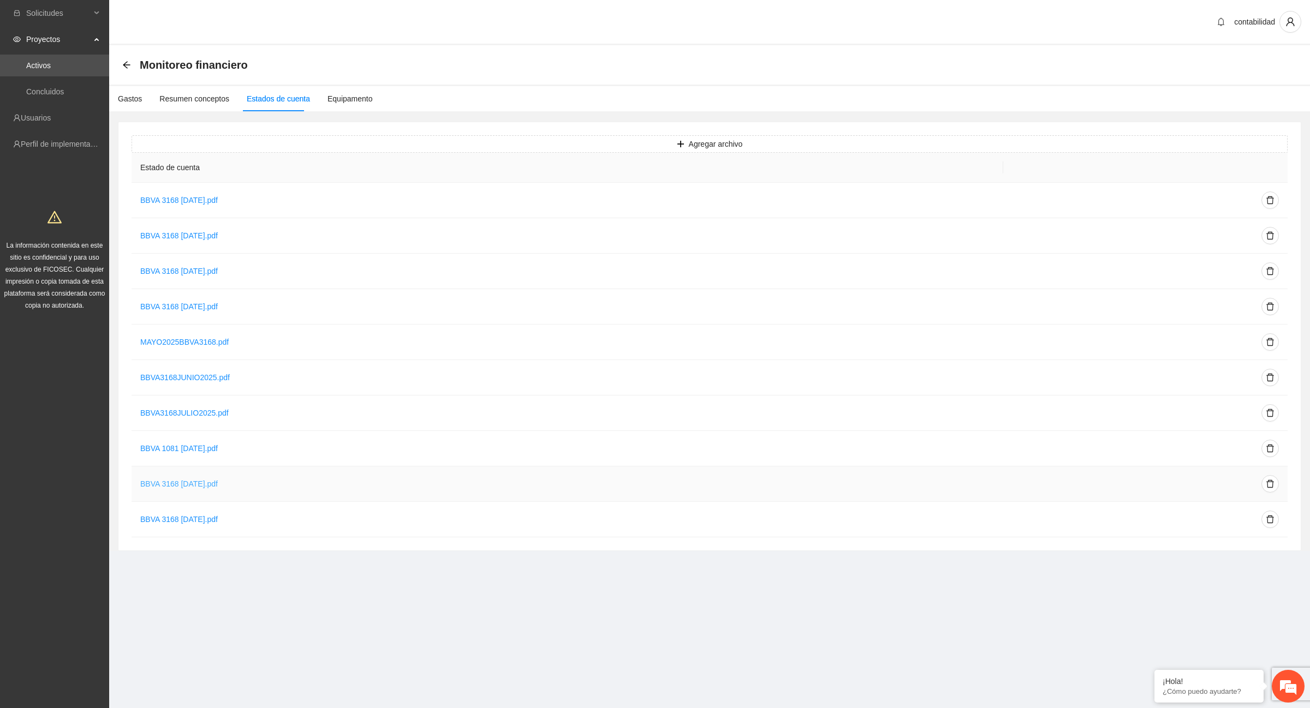
click at [218, 483] on link "BBVA 3168 [DATE].pdf" at bounding box center [178, 484] width 77 height 9
